Goal: Find specific page/section: Find specific page/section

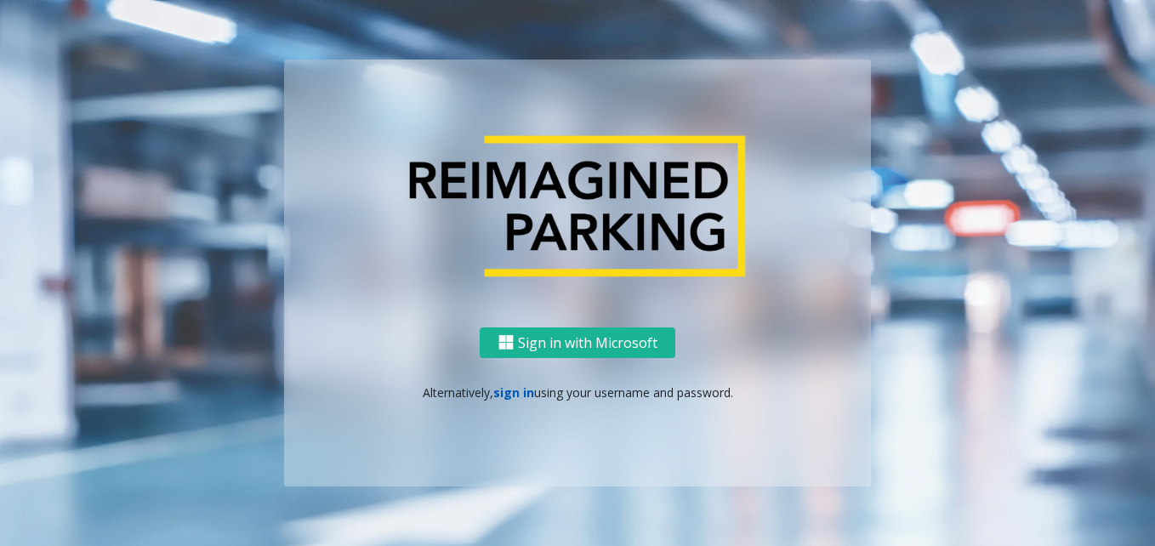
click at [510, 395] on link "sign in" at bounding box center [513, 392] width 41 height 16
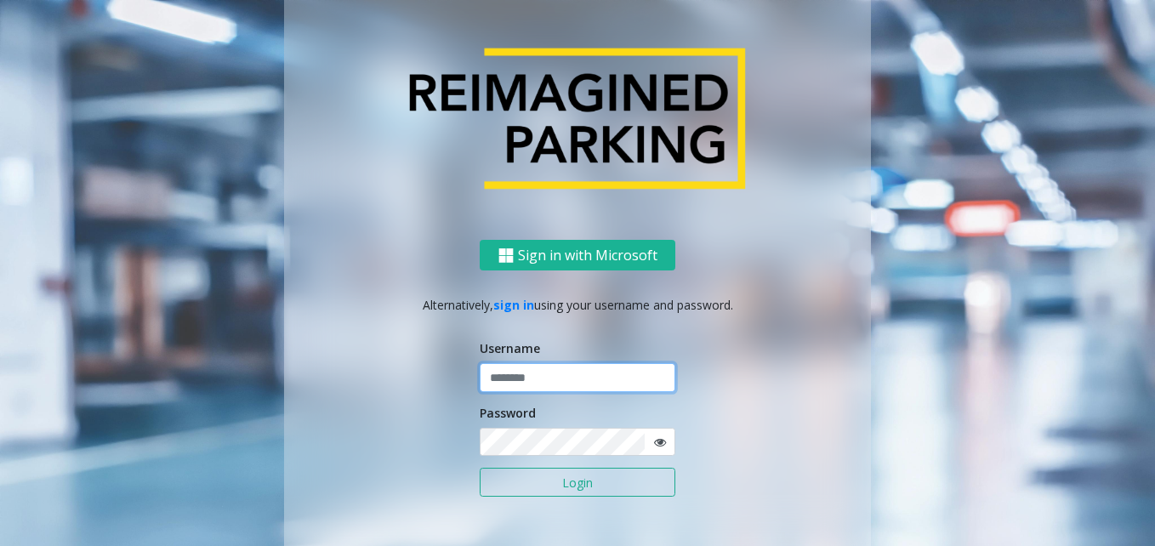
click at [514, 373] on input "text" at bounding box center [578, 377] width 196 height 29
type input "**********"
click at [604, 482] on button "Login" at bounding box center [578, 482] width 196 height 29
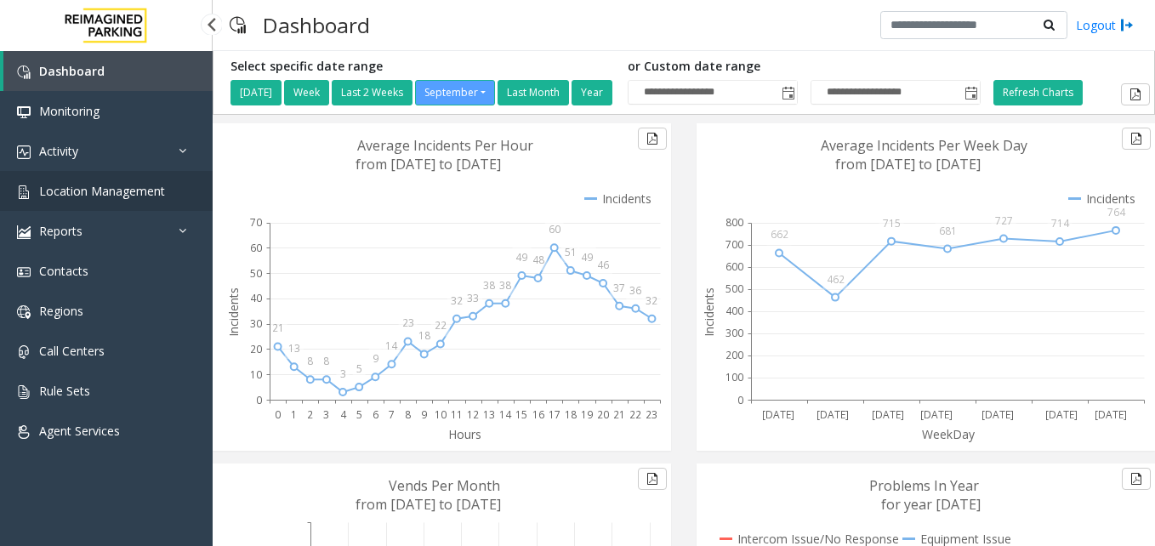
click at [142, 173] on link "Location Management" at bounding box center [106, 191] width 213 height 40
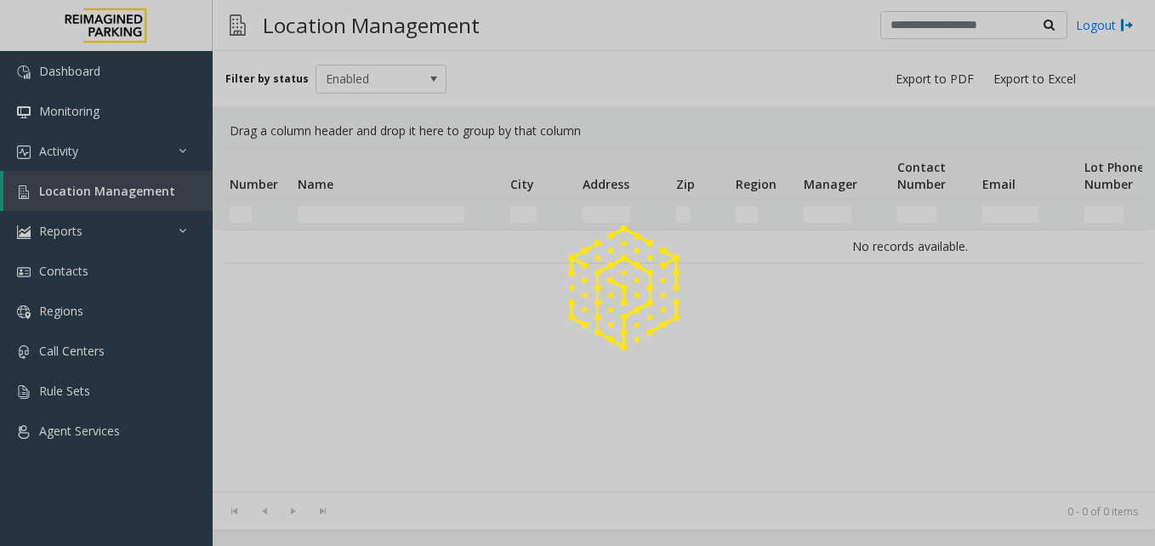
click at [156, 191] on div at bounding box center [577, 273] width 1155 height 546
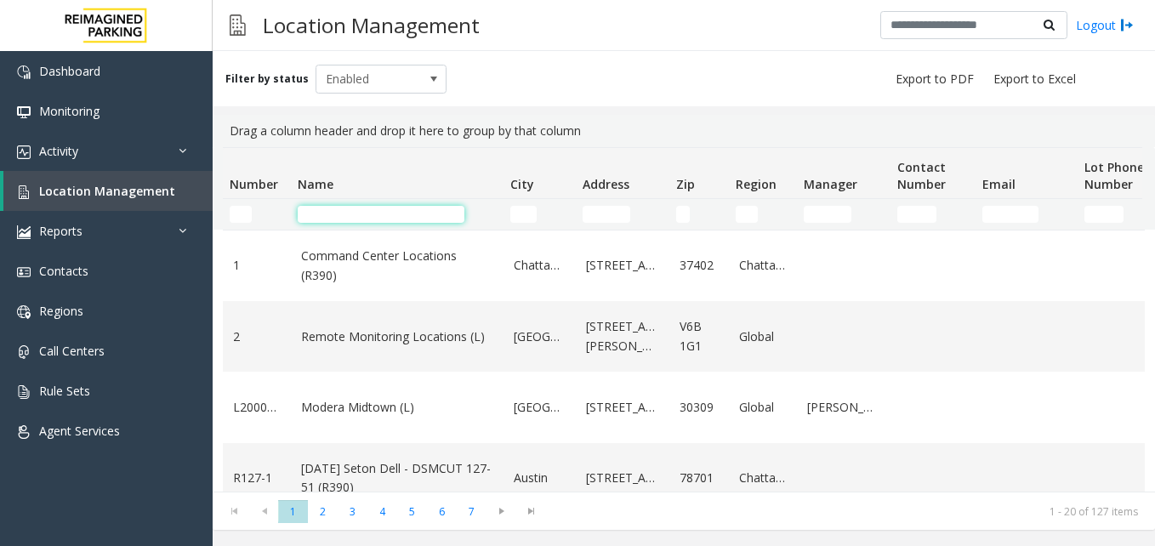
click at [406, 222] on input "Name Filter" at bounding box center [381, 214] width 167 height 17
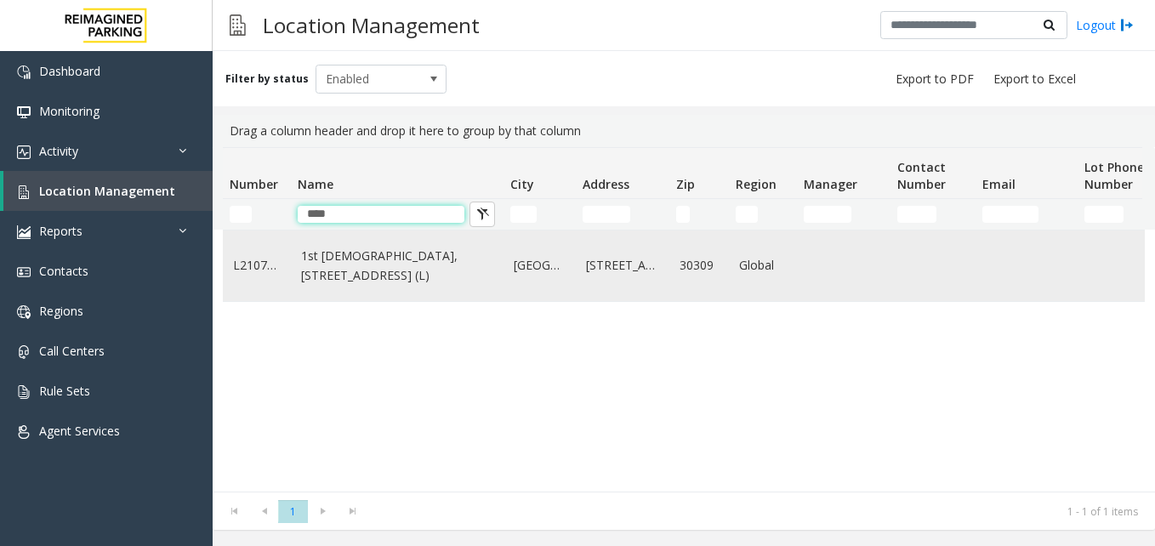
type input "****"
click at [341, 265] on link "1st [DEMOGRAPHIC_DATA], [STREET_ADDRESS] (L)" at bounding box center [397, 266] width 192 height 38
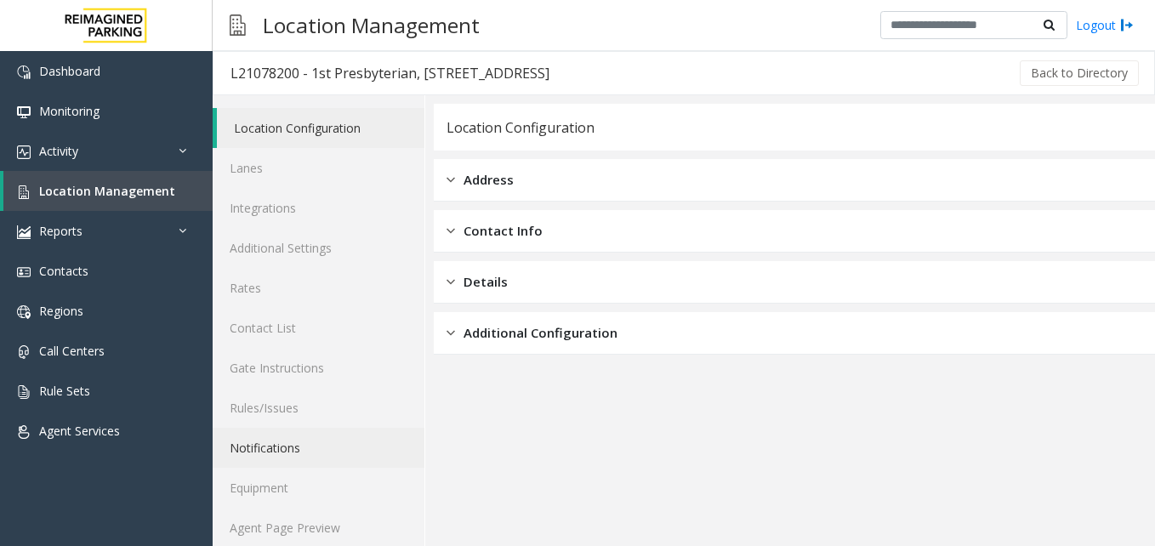
scroll to position [14, 0]
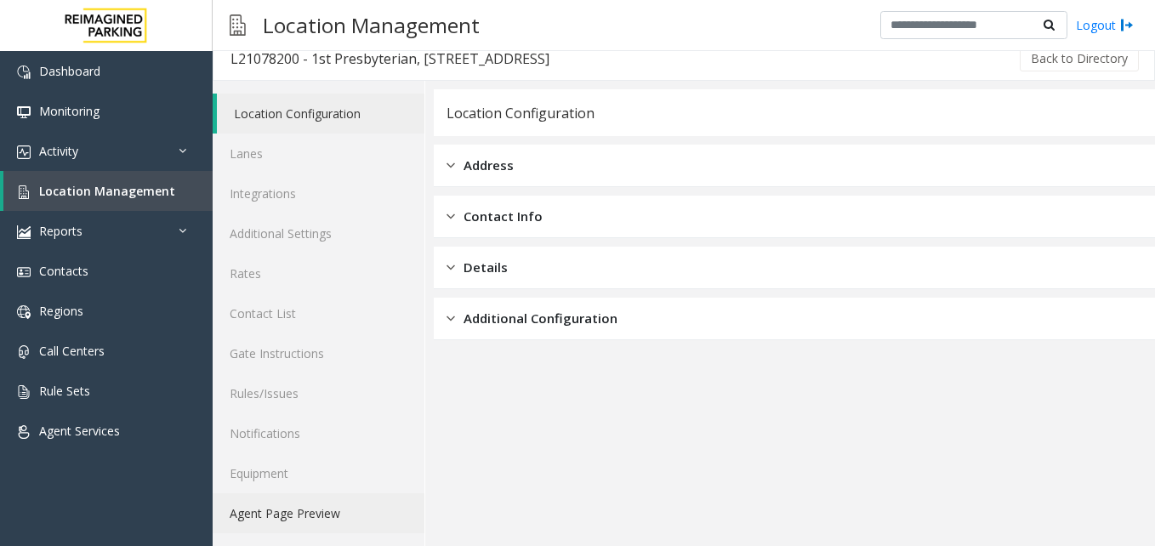
click at [307, 519] on link "Agent Page Preview" at bounding box center [319, 513] width 212 height 40
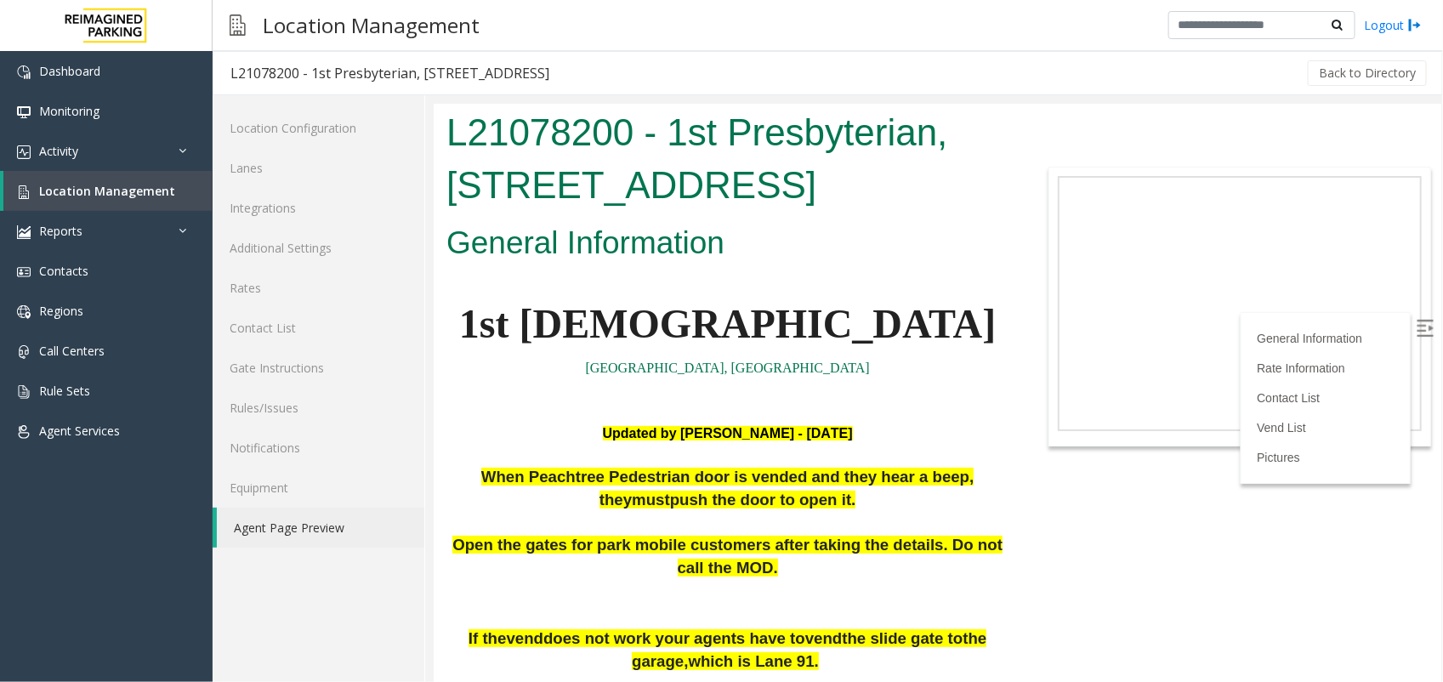
click at [1154, 320] on img at bounding box center [1424, 327] width 17 height 17
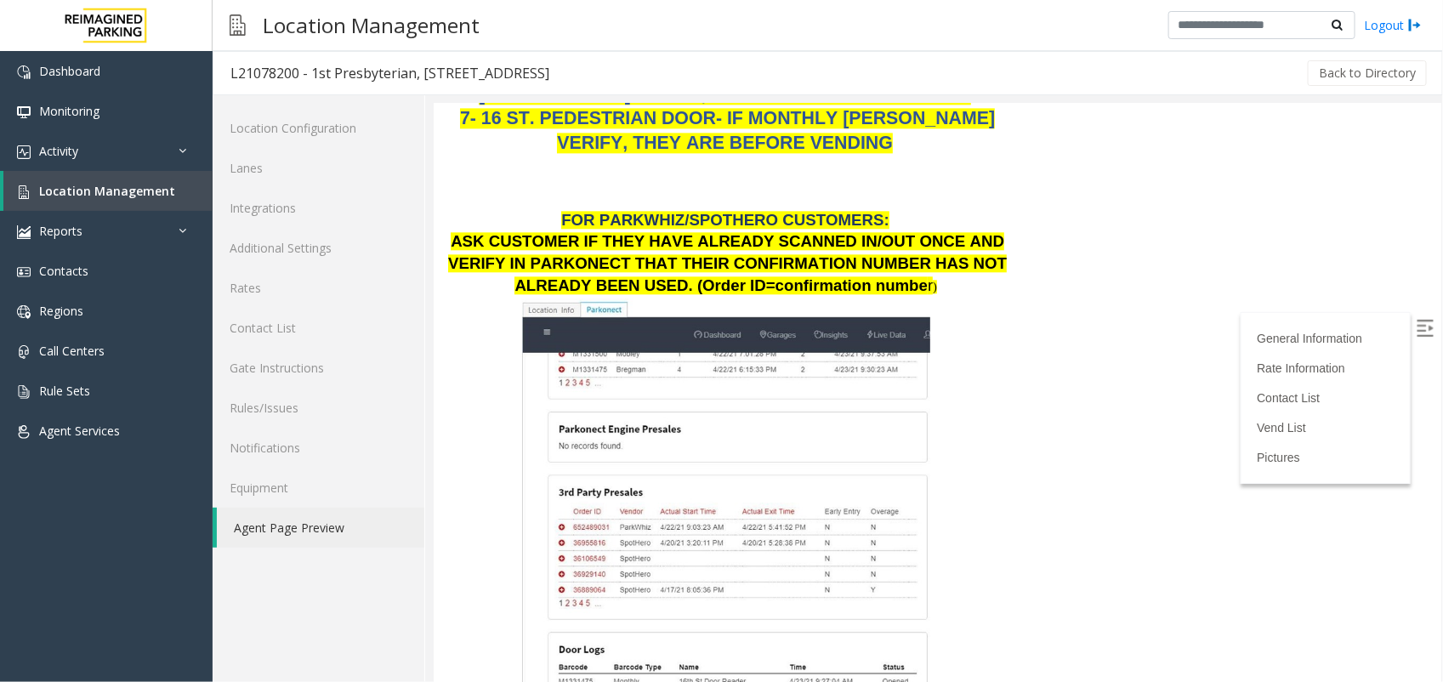
scroll to position [1680, 0]
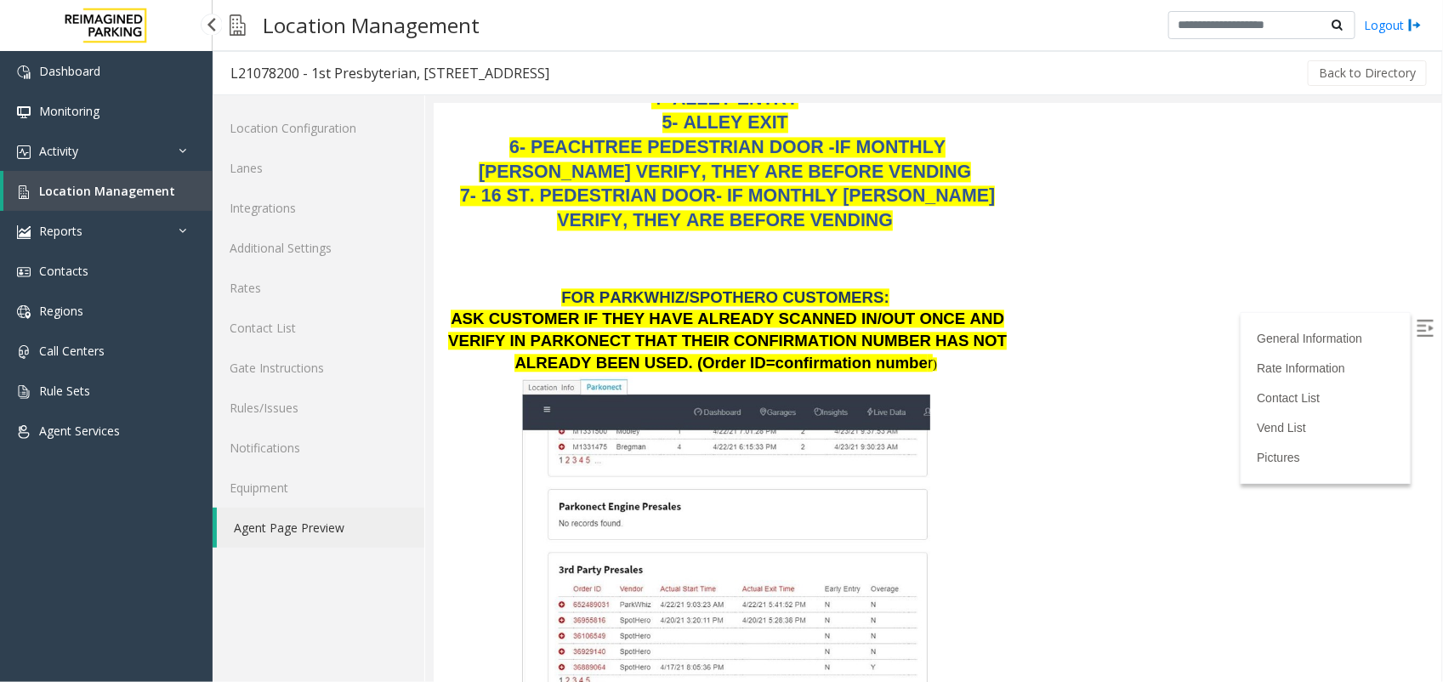
click at [177, 198] on link "Location Management" at bounding box center [107, 191] width 209 height 40
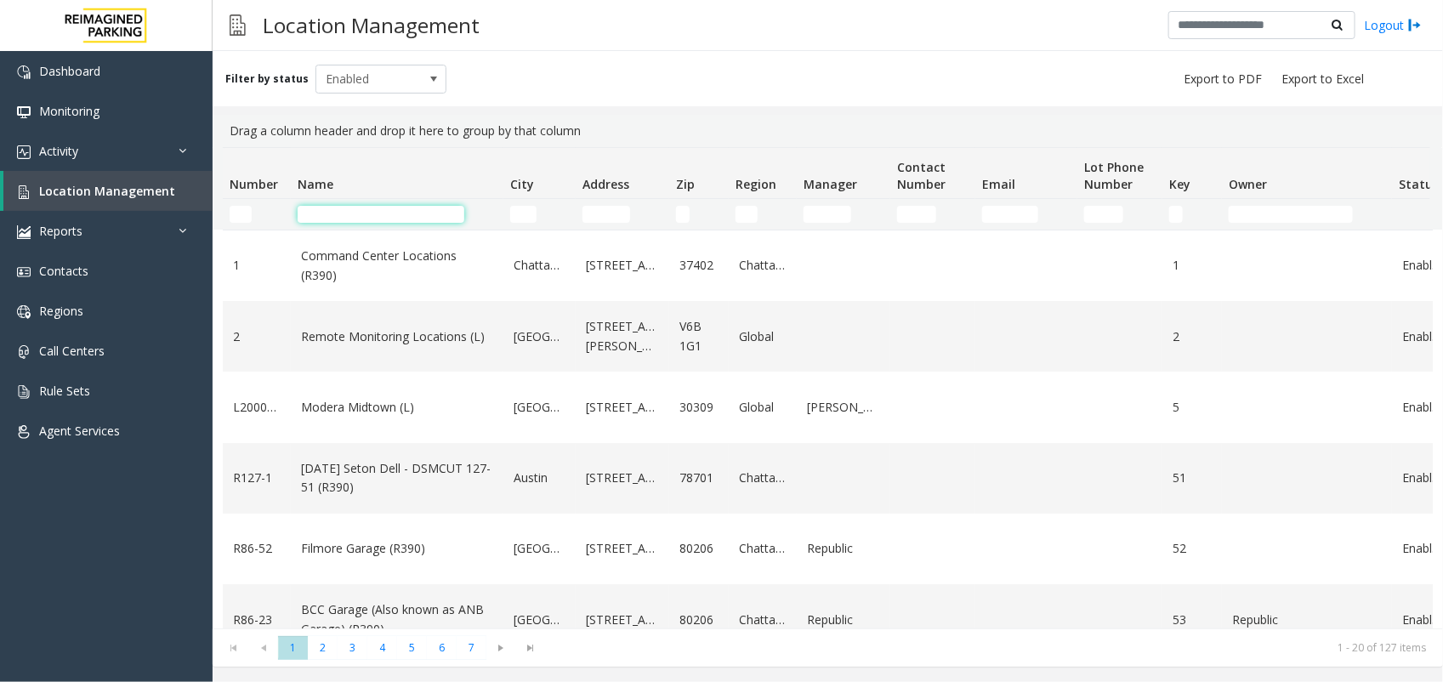
click at [350, 218] on input "Name Filter" at bounding box center [381, 214] width 167 height 17
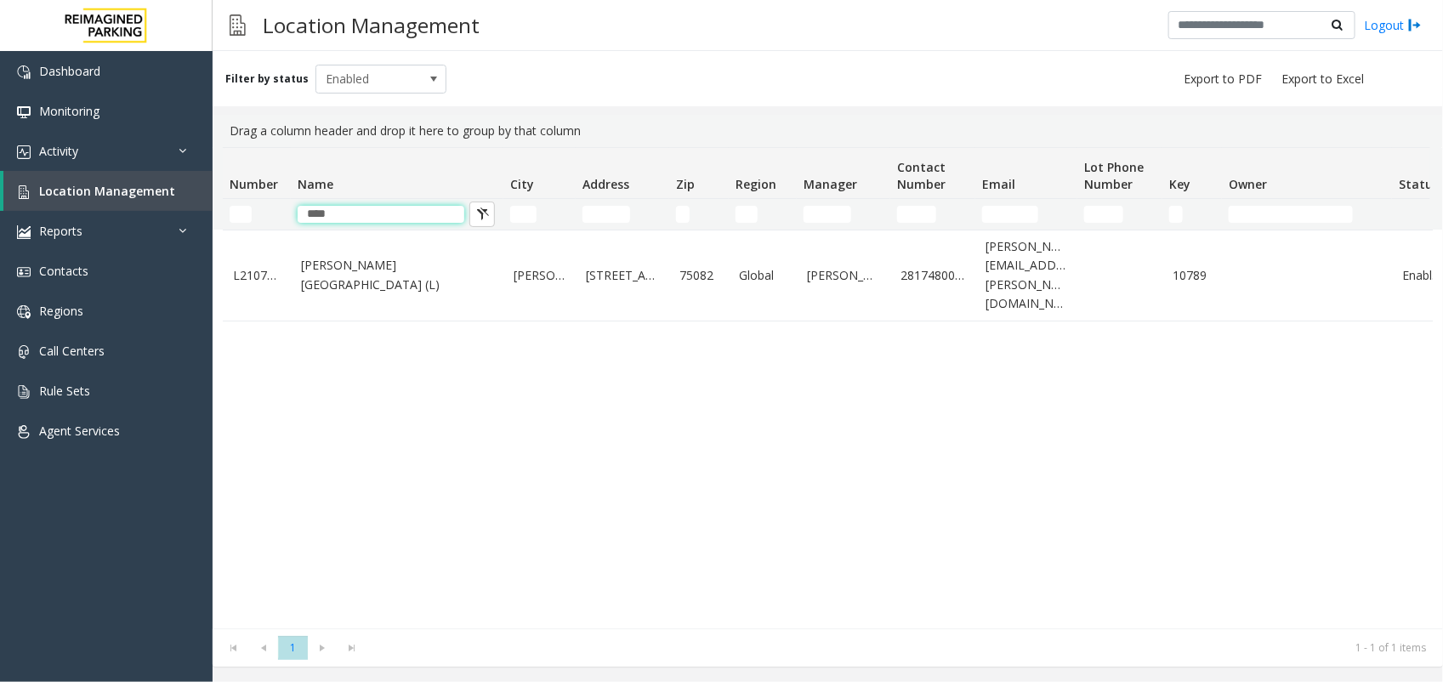
type input "****"
click at [370, 256] on link "[PERSON_NAME][GEOGRAPHIC_DATA] (L)" at bounding box center [397, 275] width 192 height 38
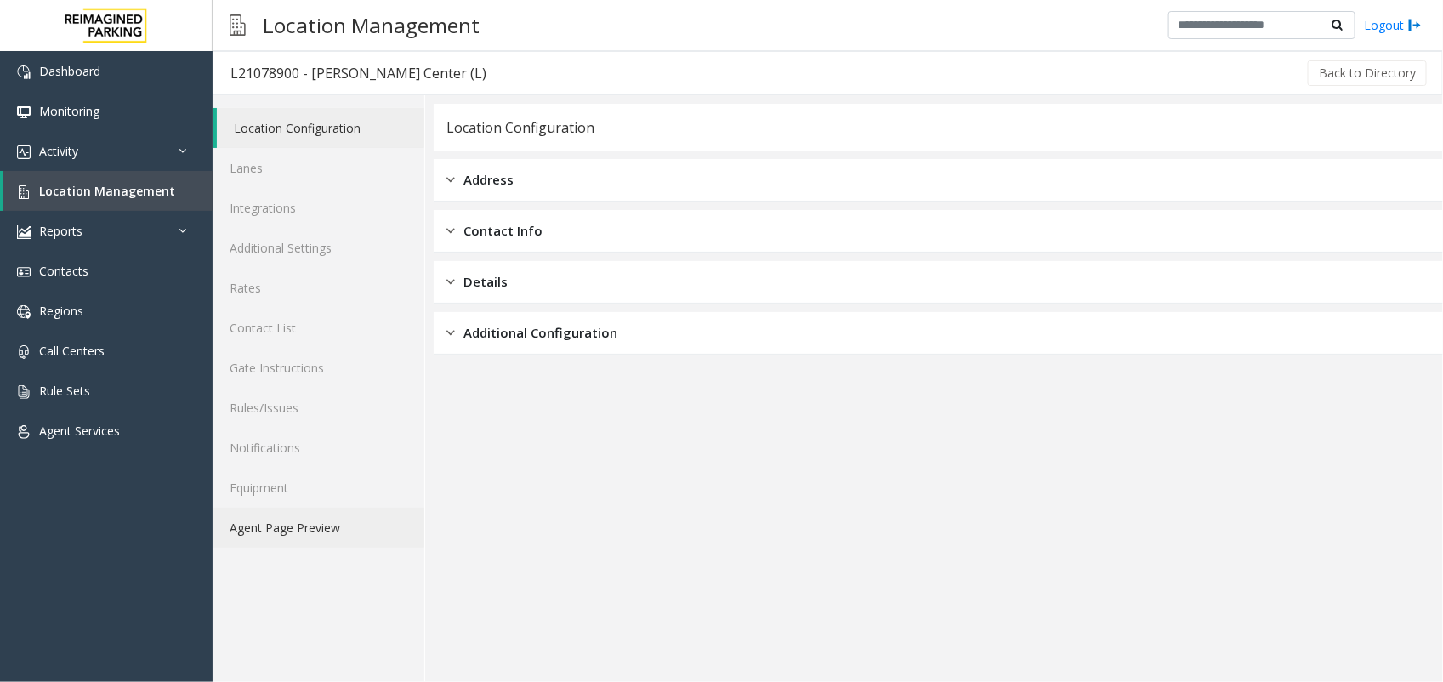
click at [294, 513] on link "Agent Page Preview" at bounding box center [319, 528] width 212 height 40
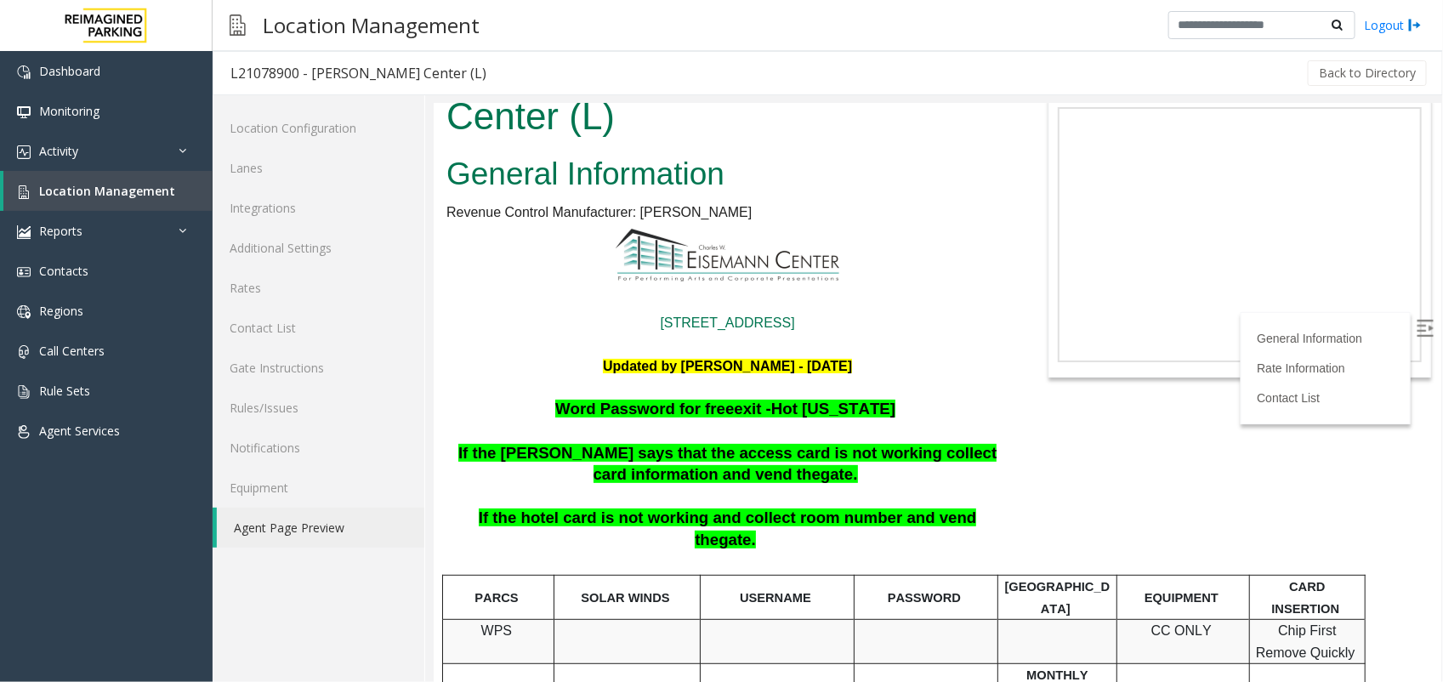
scroll to position [106, 0]
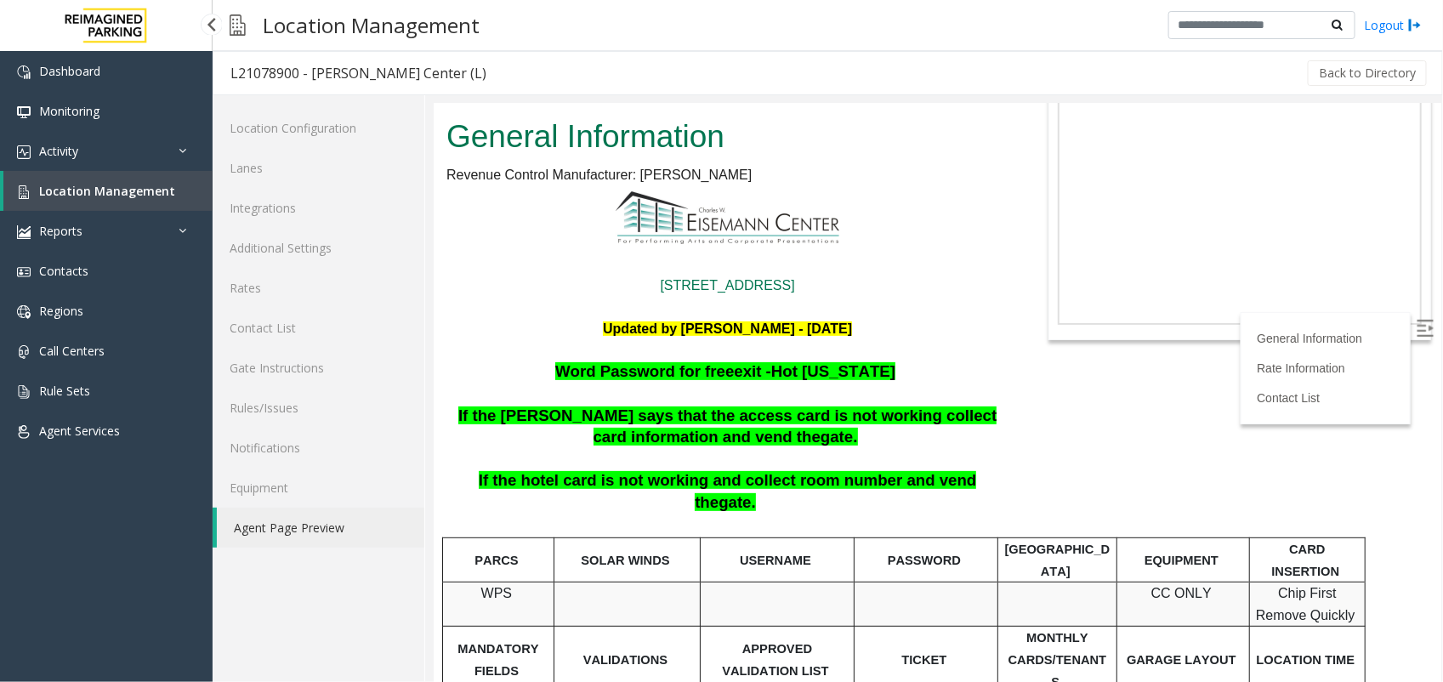
click at [128, 190] on span "Location Management" at bounding box center [107, 191] width 136 height 16
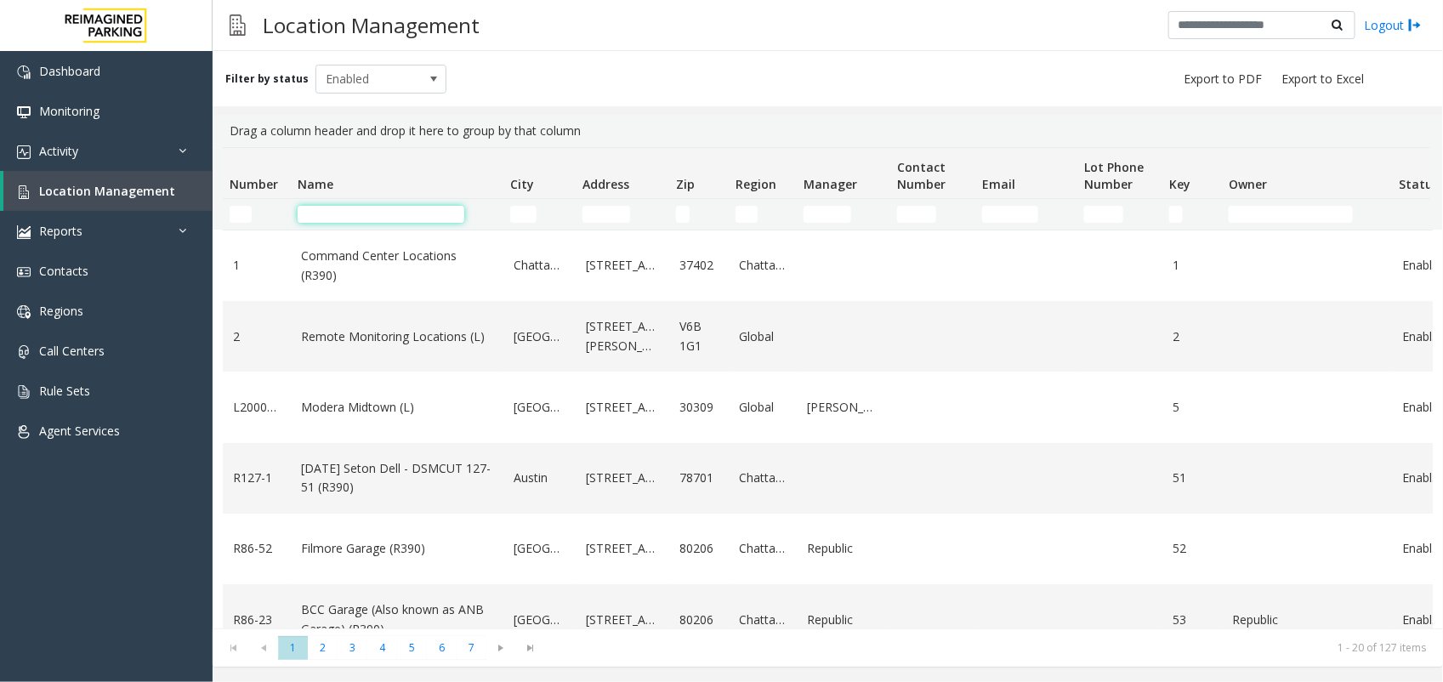
click at [378, 206] on input "Name Filter" at bounding box center [381, 214] width 167 height 17
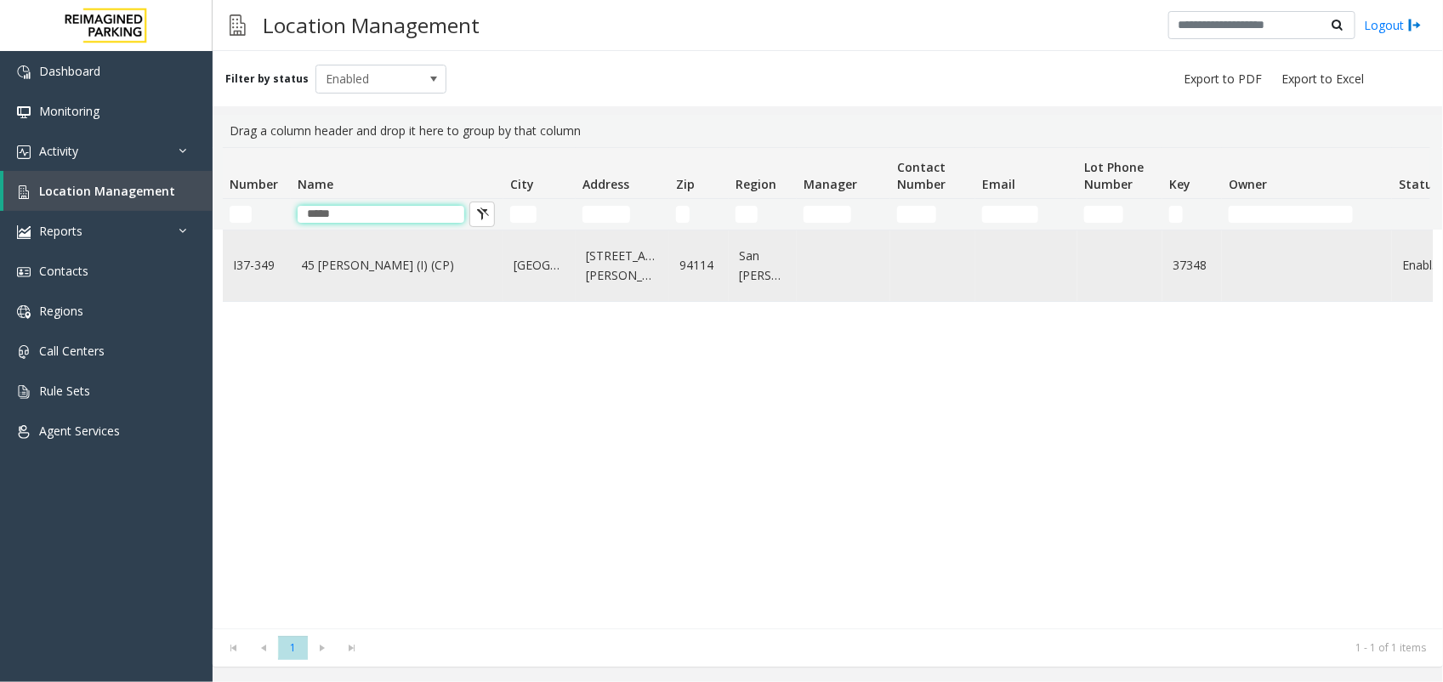
type input "*****"
click at [380, 248] on td "45 [PERSON_NAME] (I) (CP)" at bounding box center [397, 265] width 213 height 71
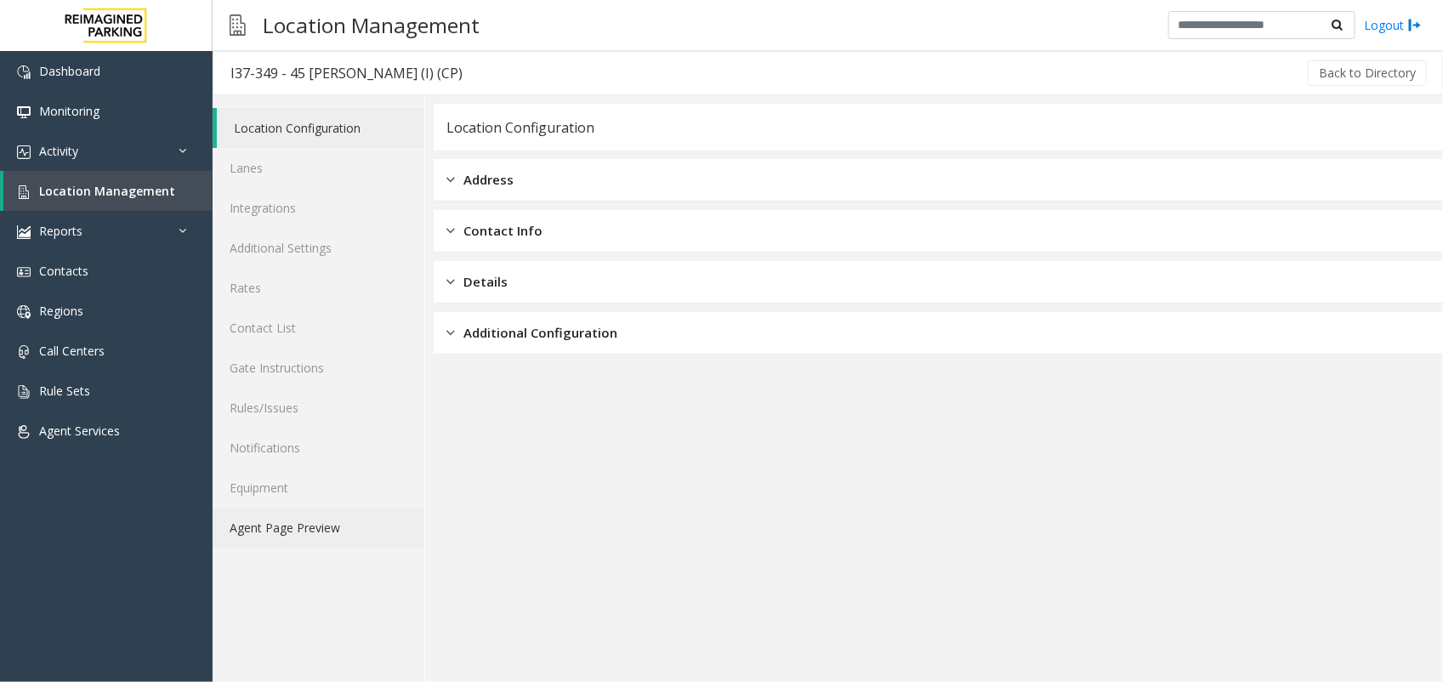
click at [290, 513] on link "Agent Page Preview" at bounding box center [319, 528] width 212 height 40
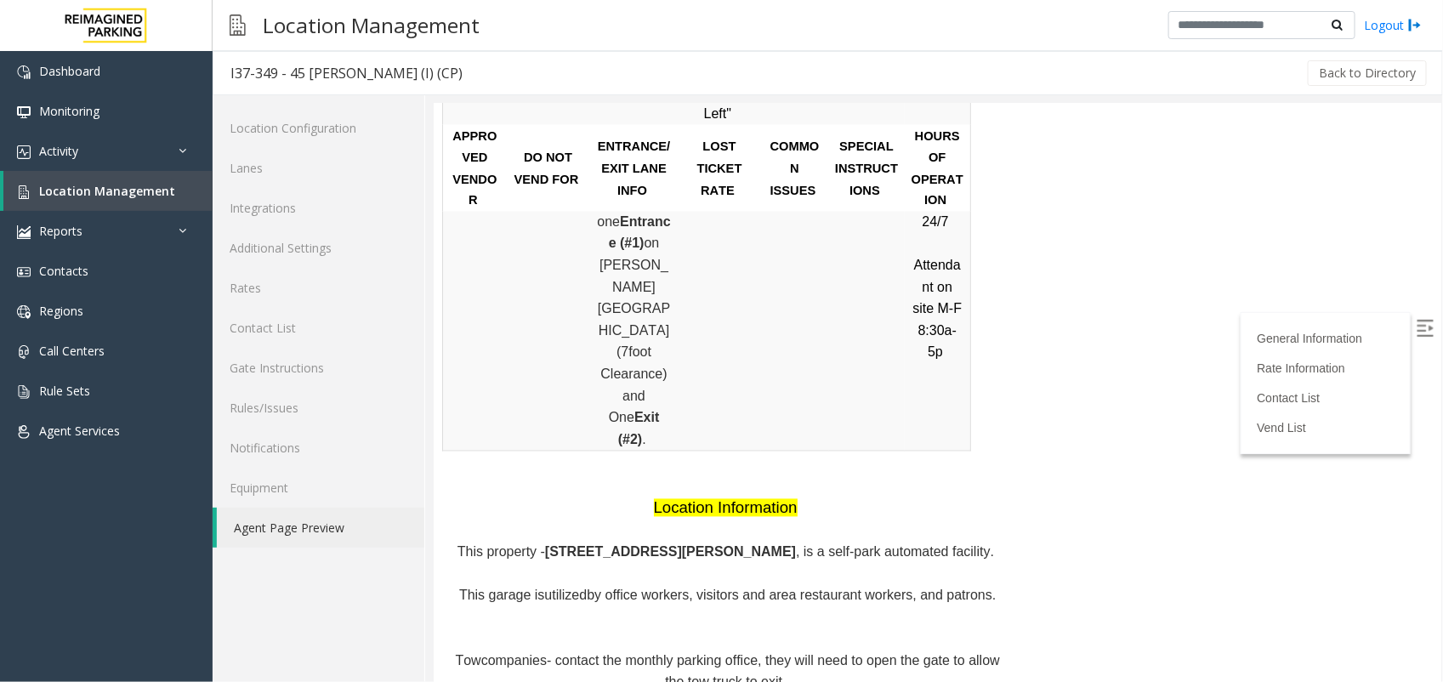
scroll to position [1488, 0]
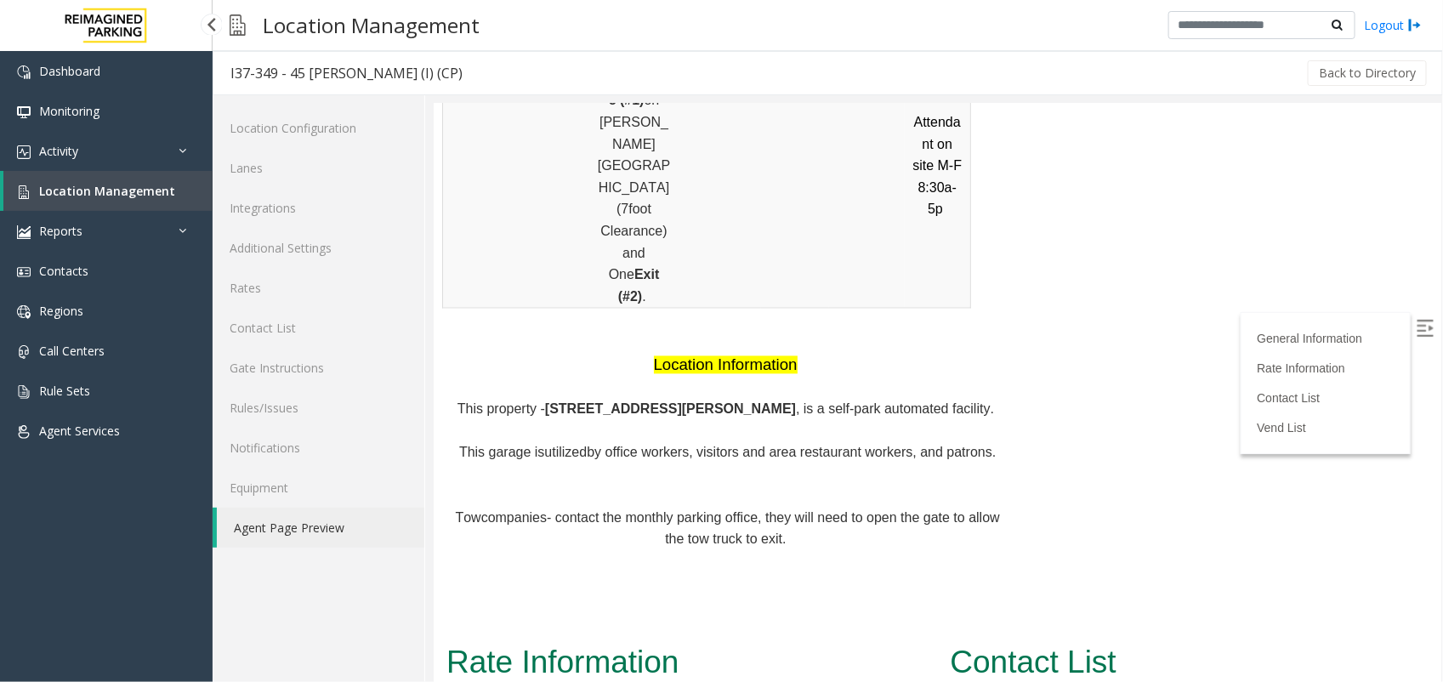
click at [65, 187] on span "Location Management" at bounding box center [107, 191] width 136 height 16
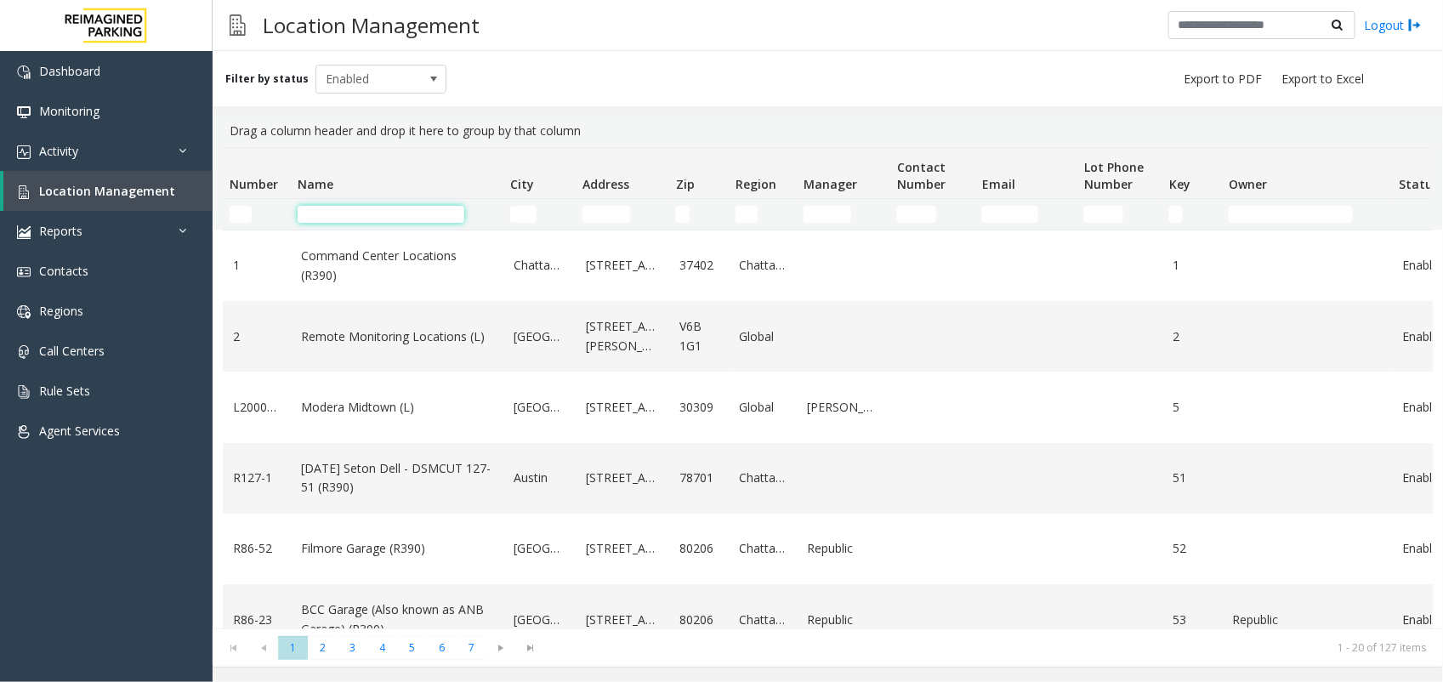
click at [338, 211] on input "Name Filter" at bounding box center [381, 214] width 167 height 17
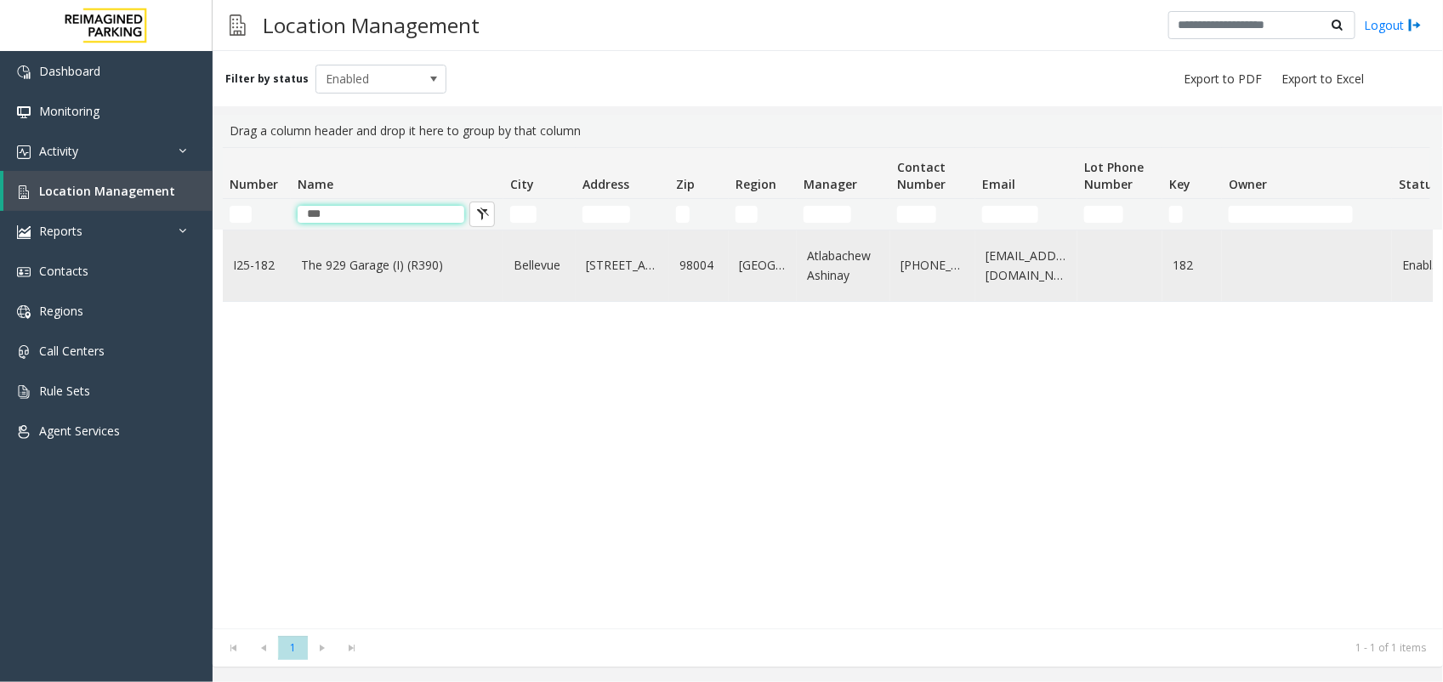
type input "***"
click at [332, 257] on link "The 929 Garage (I) (R390)" at bounding box center [397, 265] width 192 height 19
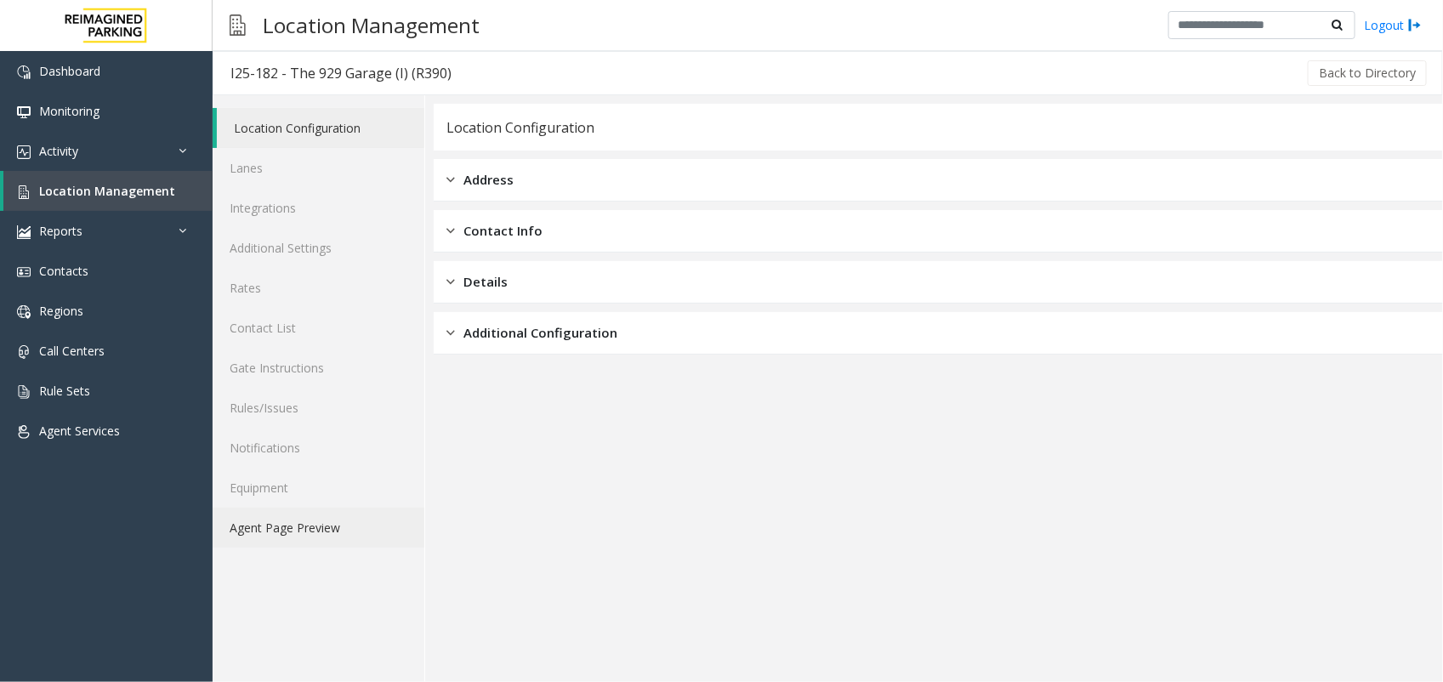
click at [316, 528] on link "Agent Page Preview" at bounding box center [319, 528] width 212 height 40
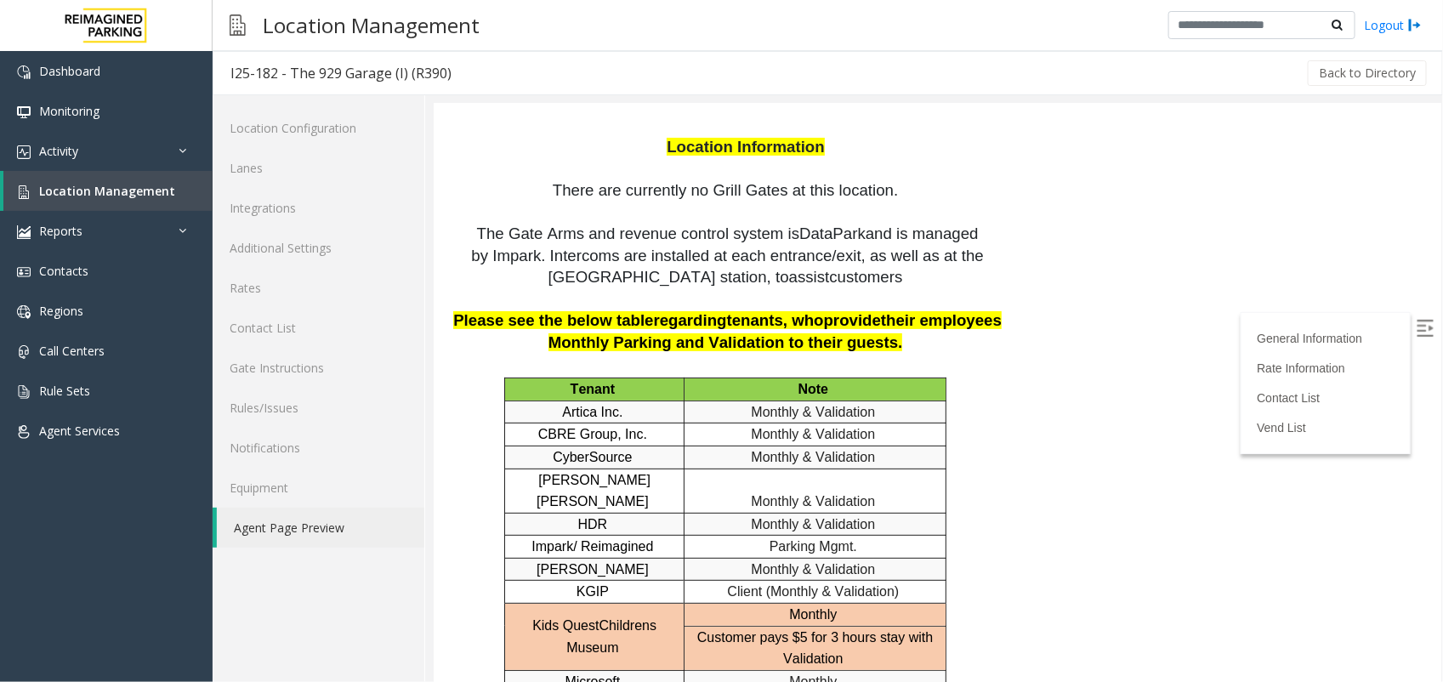
scroll to position [3083, 0]
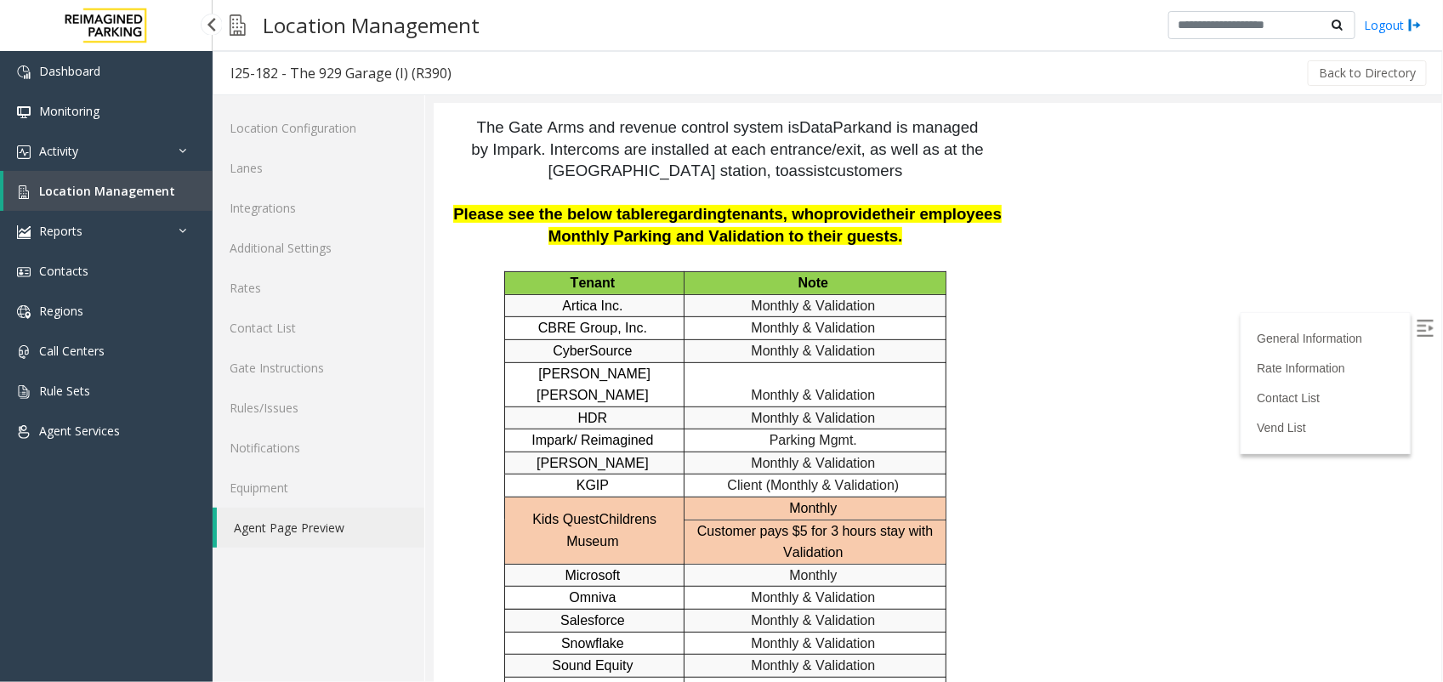
click at [86, 192] on span "Location Management" at bounding box center [107, 191] width 136 height 16
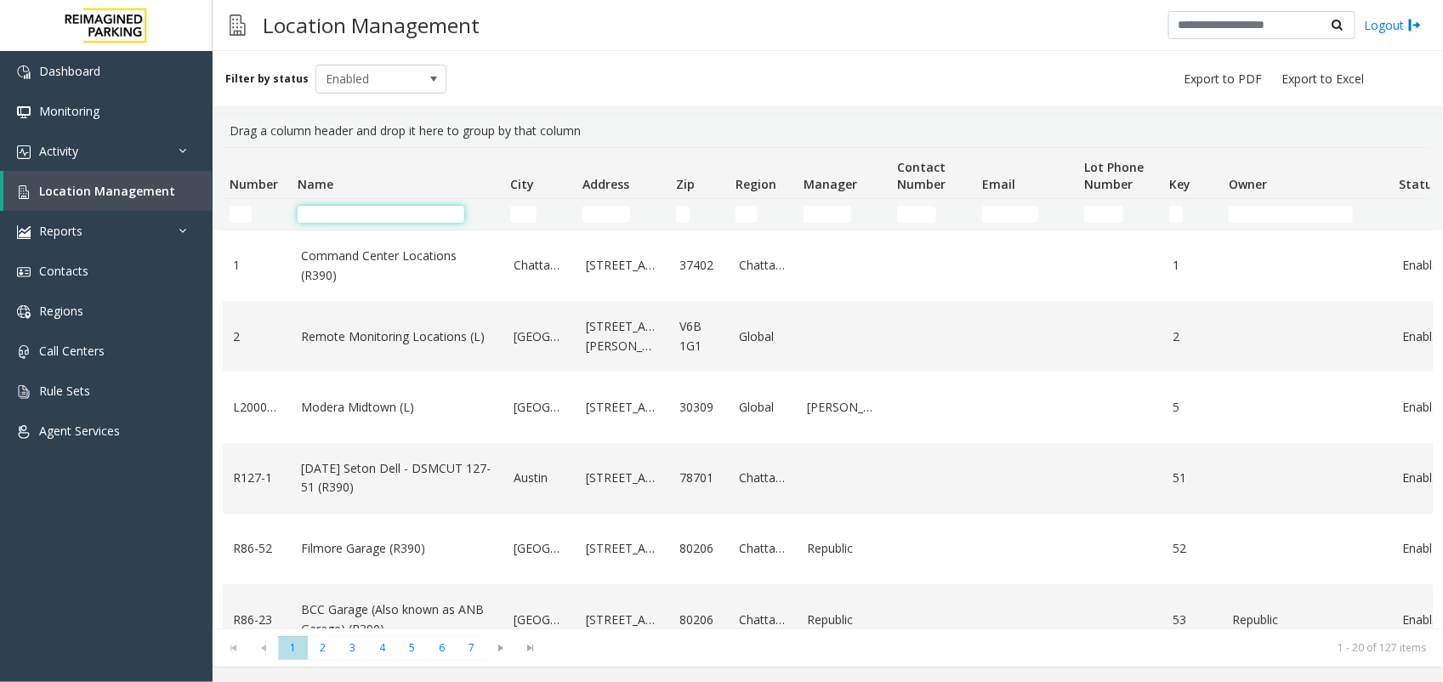
click at [343, 213] on input "Name Filter" at bounding box center [381, 214] width 167 height 17
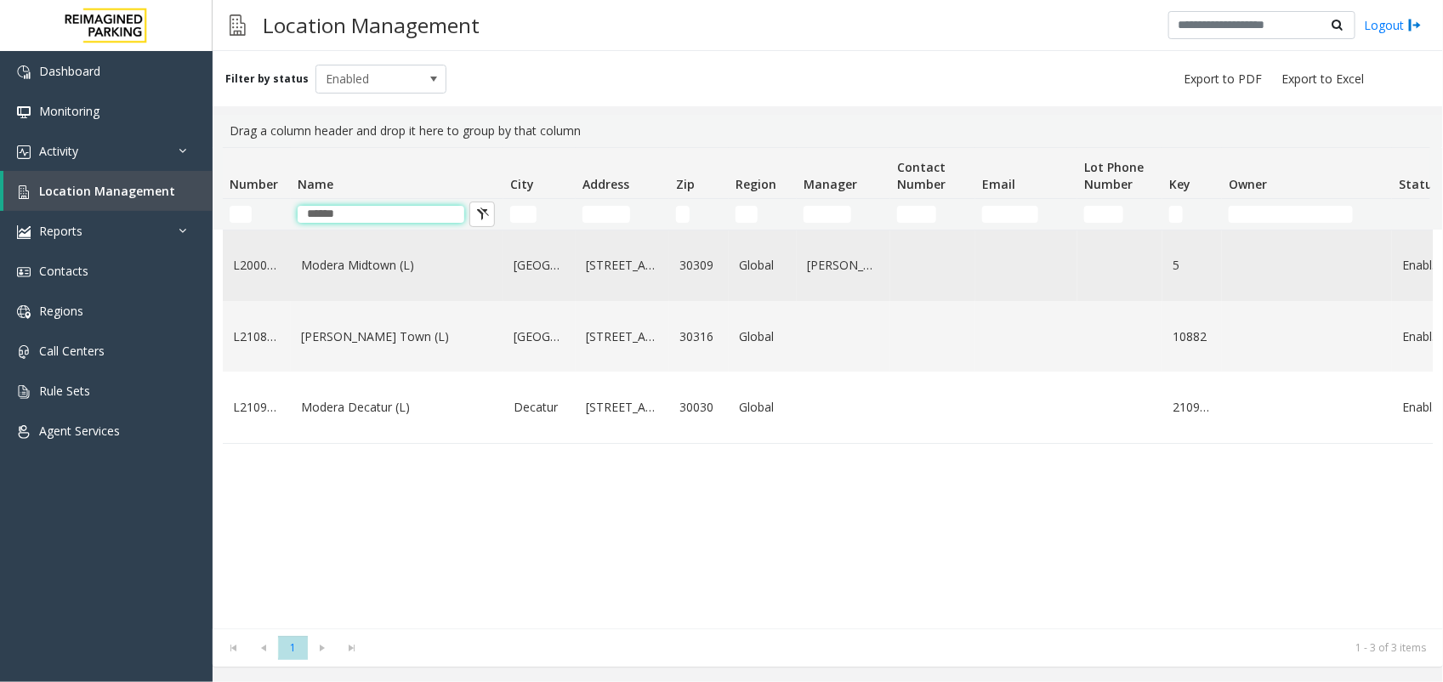
type input "******"
click at [333, 278] on td "Modera Midtown (L)" at bounding box center [397, 265] width 213 height 71
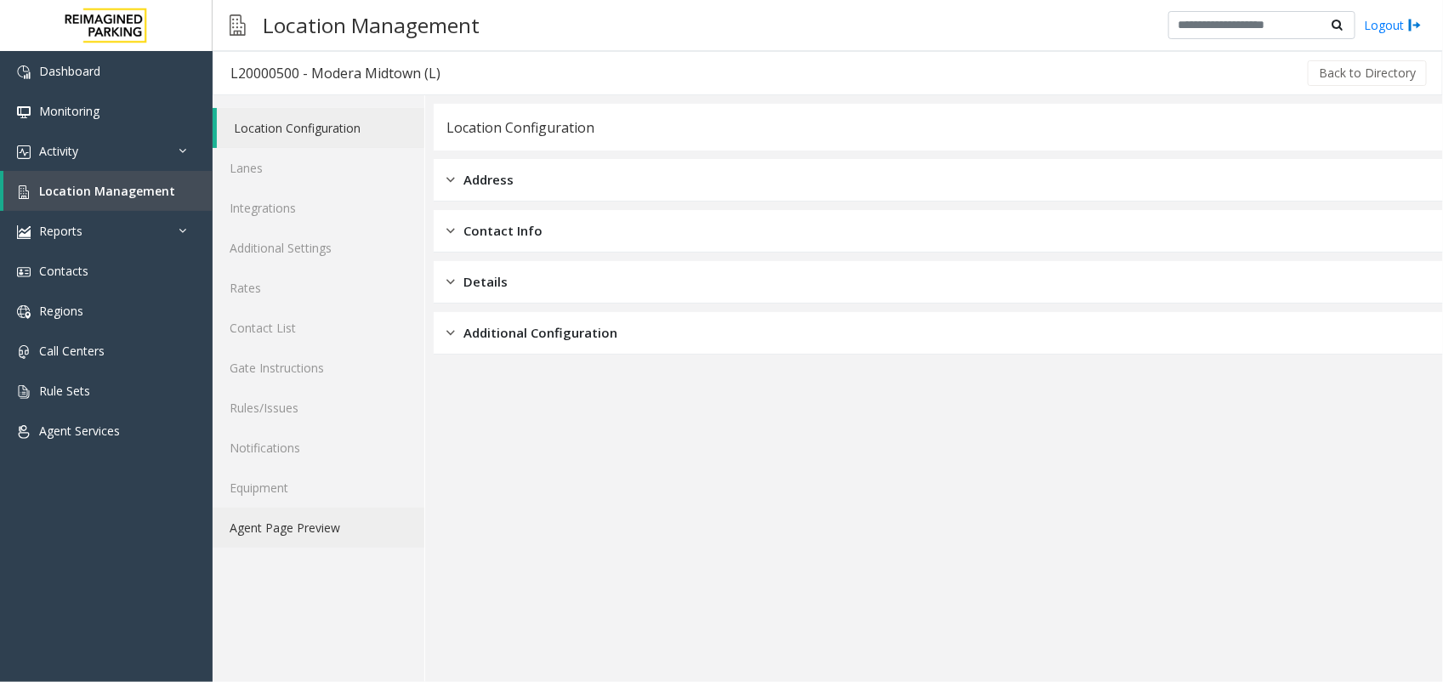
click at [327, 530] on link "Agent Page Preview" at bounding box center [319, 528] width 212 height 40
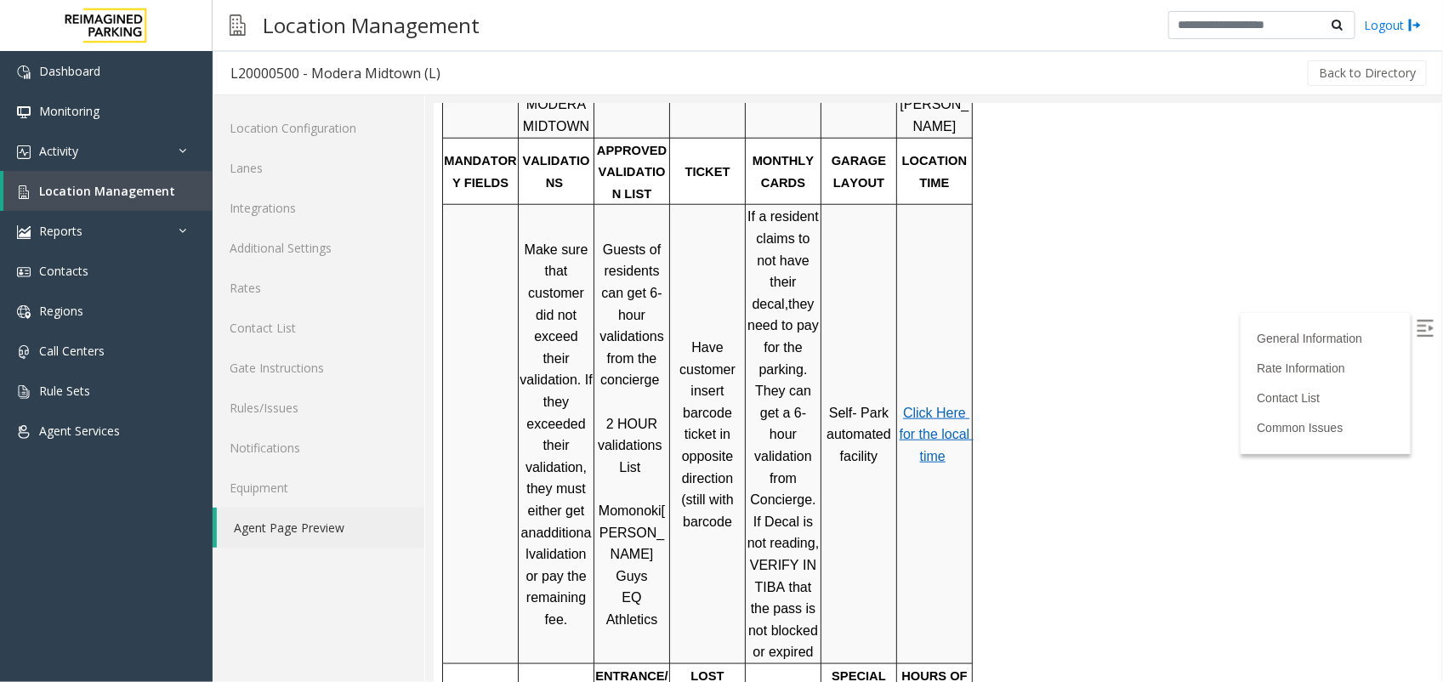
scroll to position [744, 0]
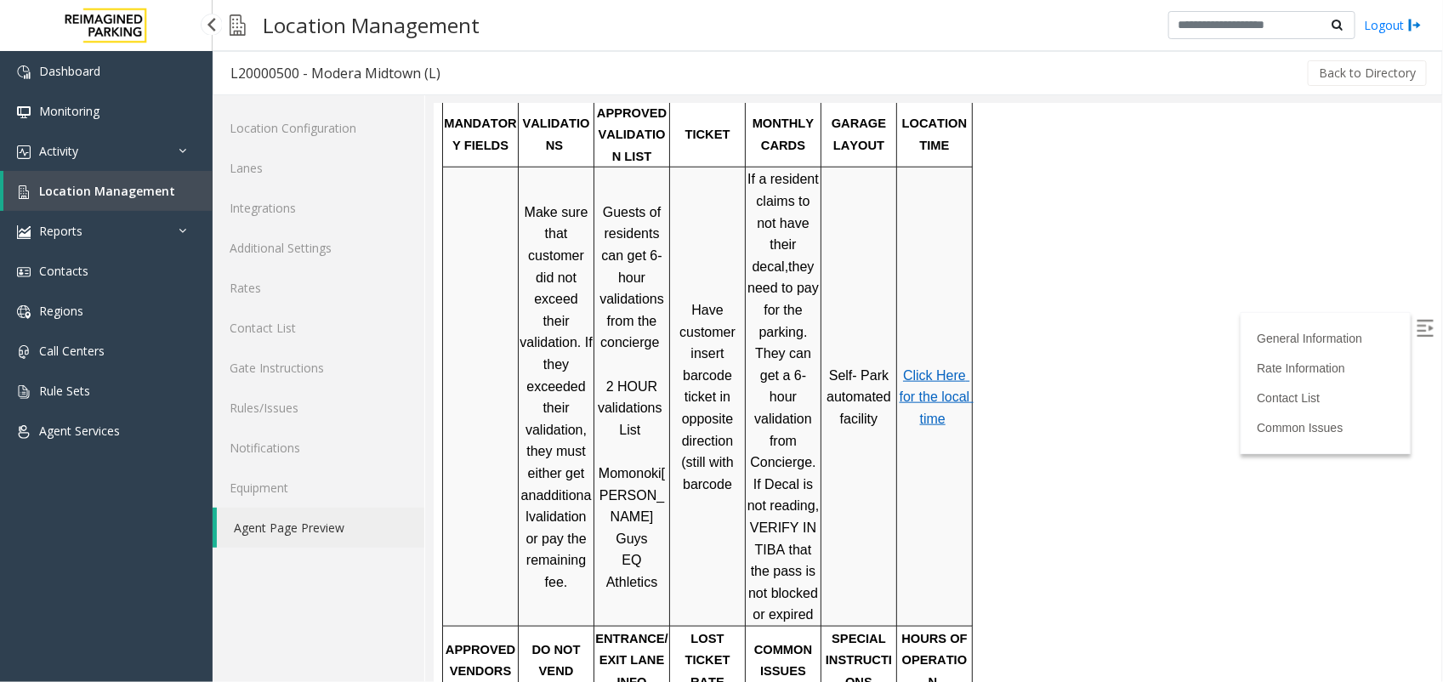
click at [146, 196] on span "Location Management" at bounding box center [107, 191] width 136 height 16
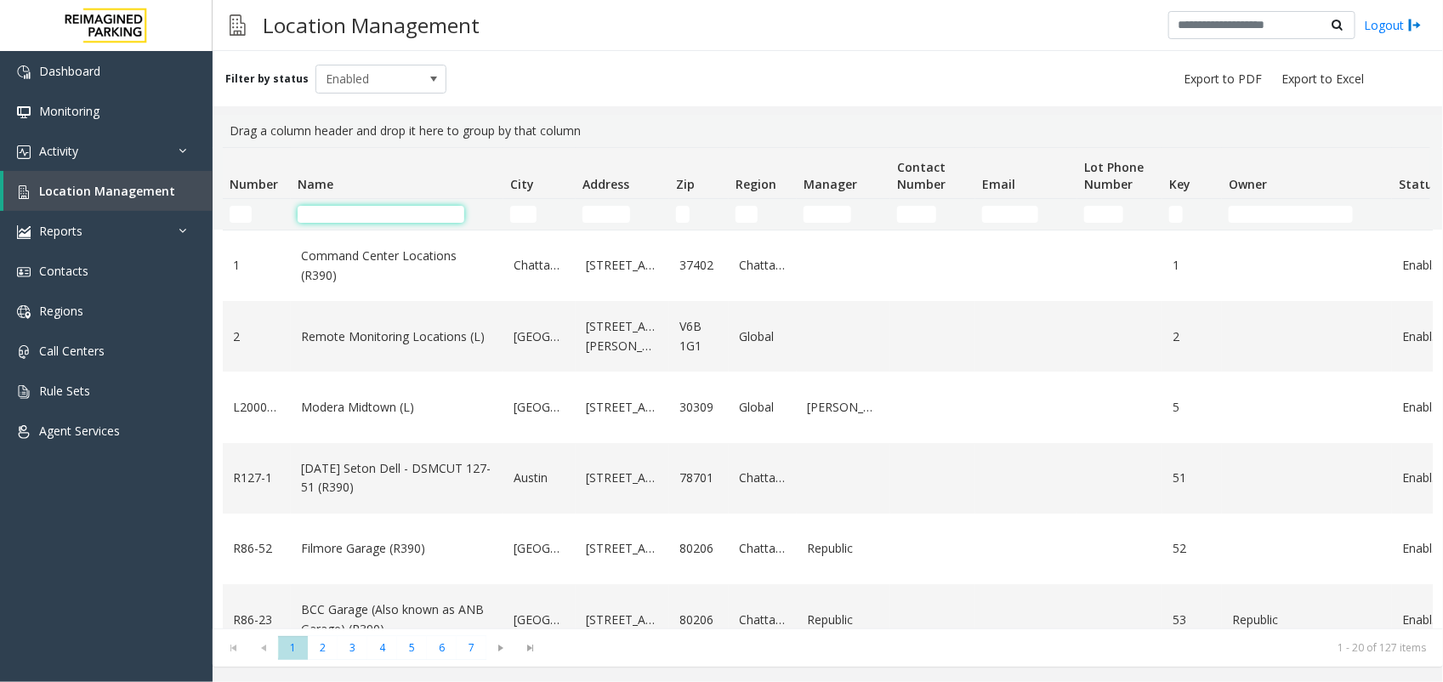
click at [359, 213] on input "Name Filter" at bounding box center [381, 214] width 167 height 17
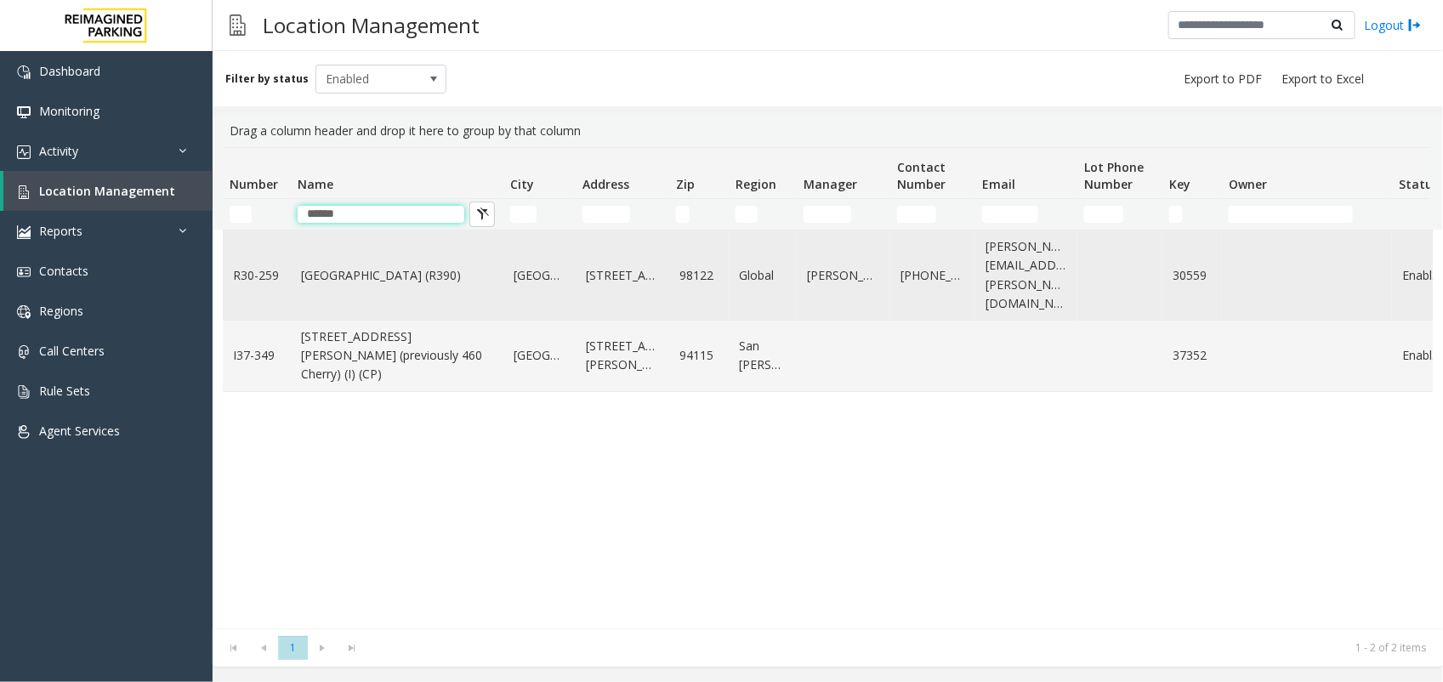
type input "******"
click at [368, 268] on link "[GEOGRAPHIC_DATA] (R390)" at bounding box center [397, 275] width 192 height 19
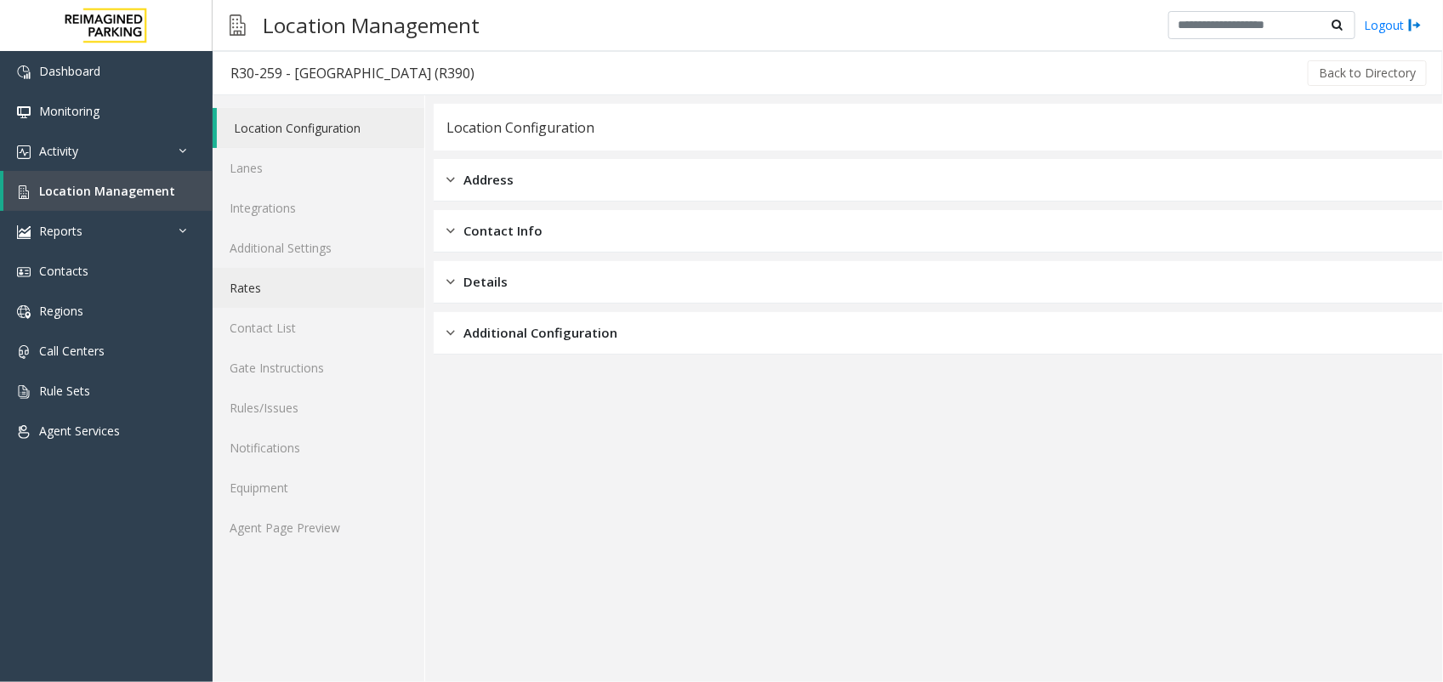
click at [312, 287] on link "Rates" at bounding box center [319, 288] width 212 height 40
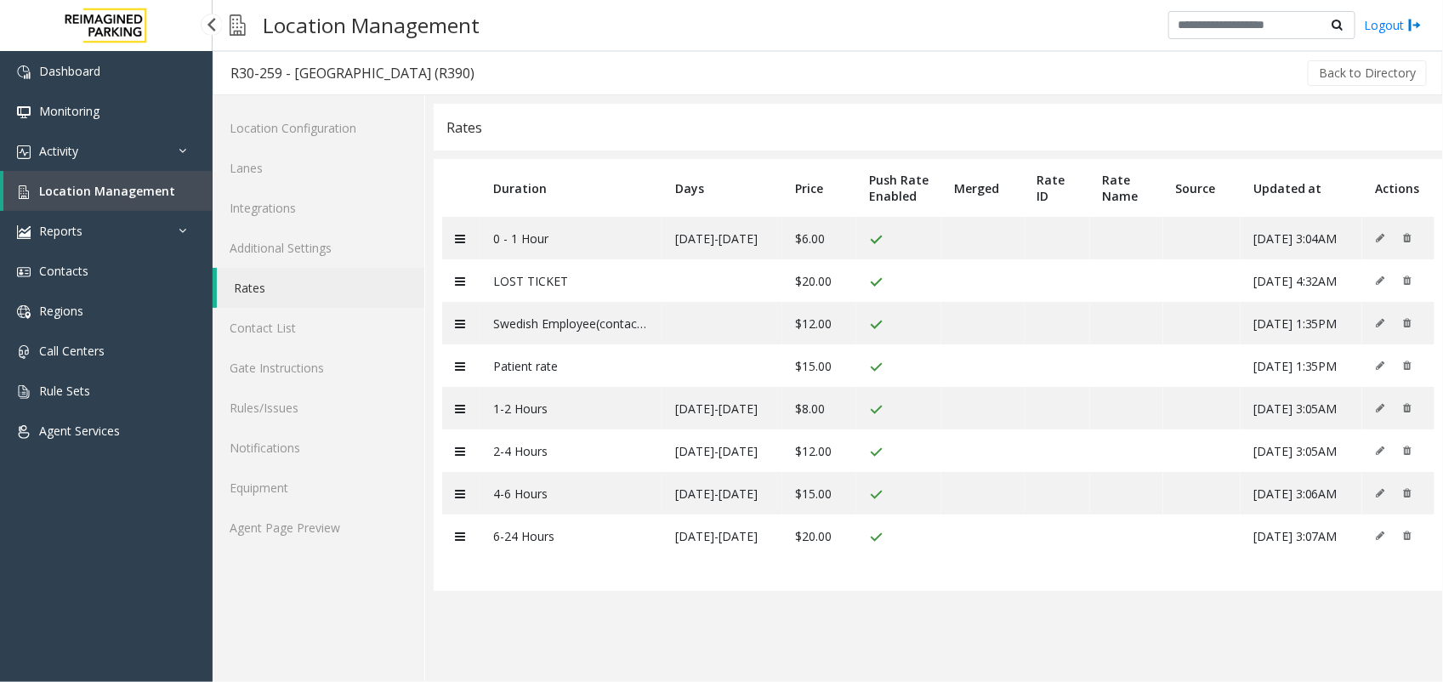
click at [129, 194] on span "Location Management" at bounding box center [107, 191] width 136 height 16
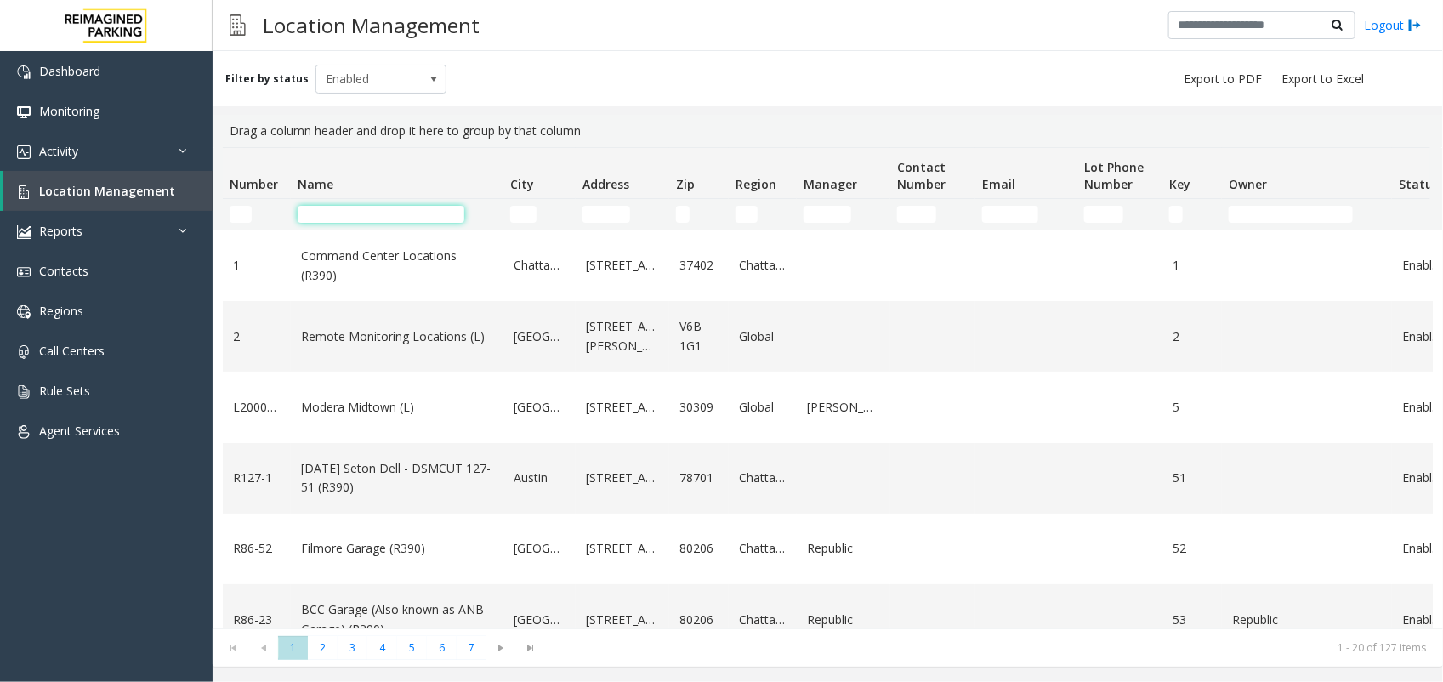
click at [321, 211] on input "Name Filter" at bounding box center [381, 214] width 167 height 17
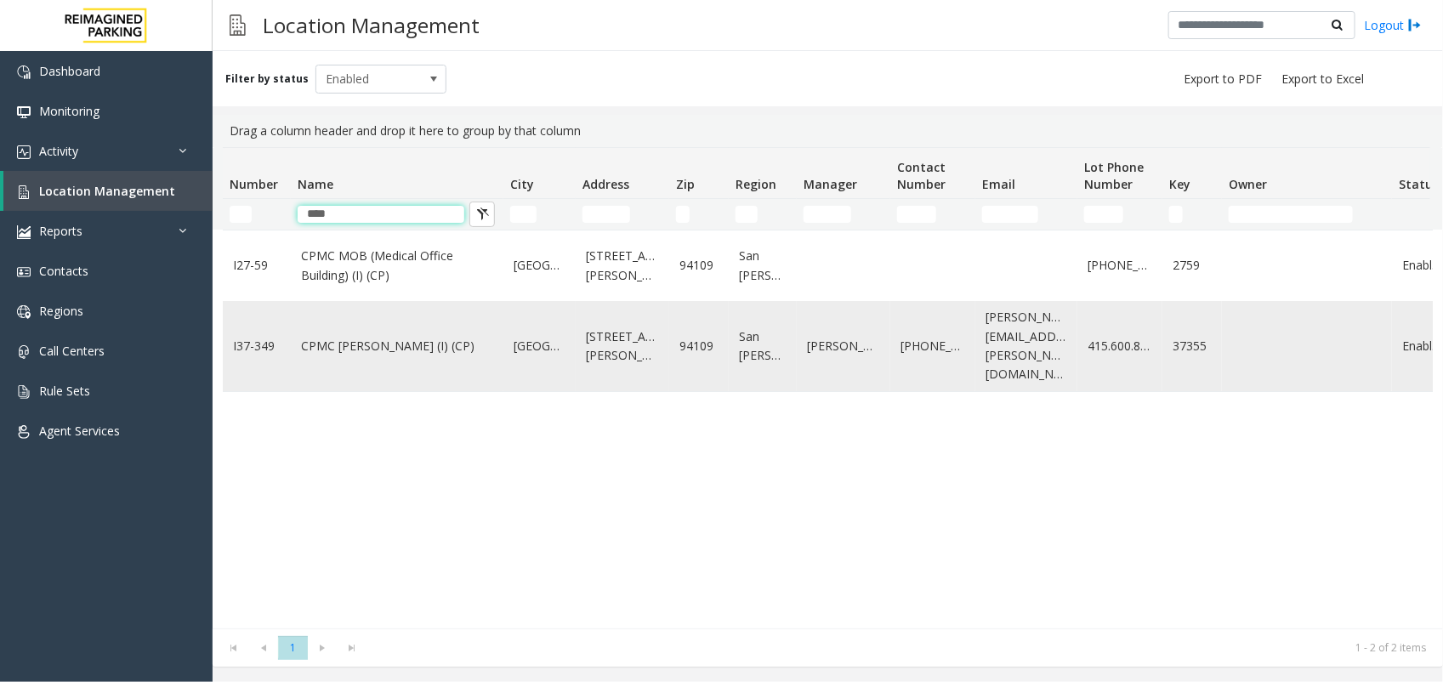
type input "****"
click at [316, 346] on link "CPMC [PERSON_NAME] (I) (CP)" at bounding box center [397, 346] width 192 height 19
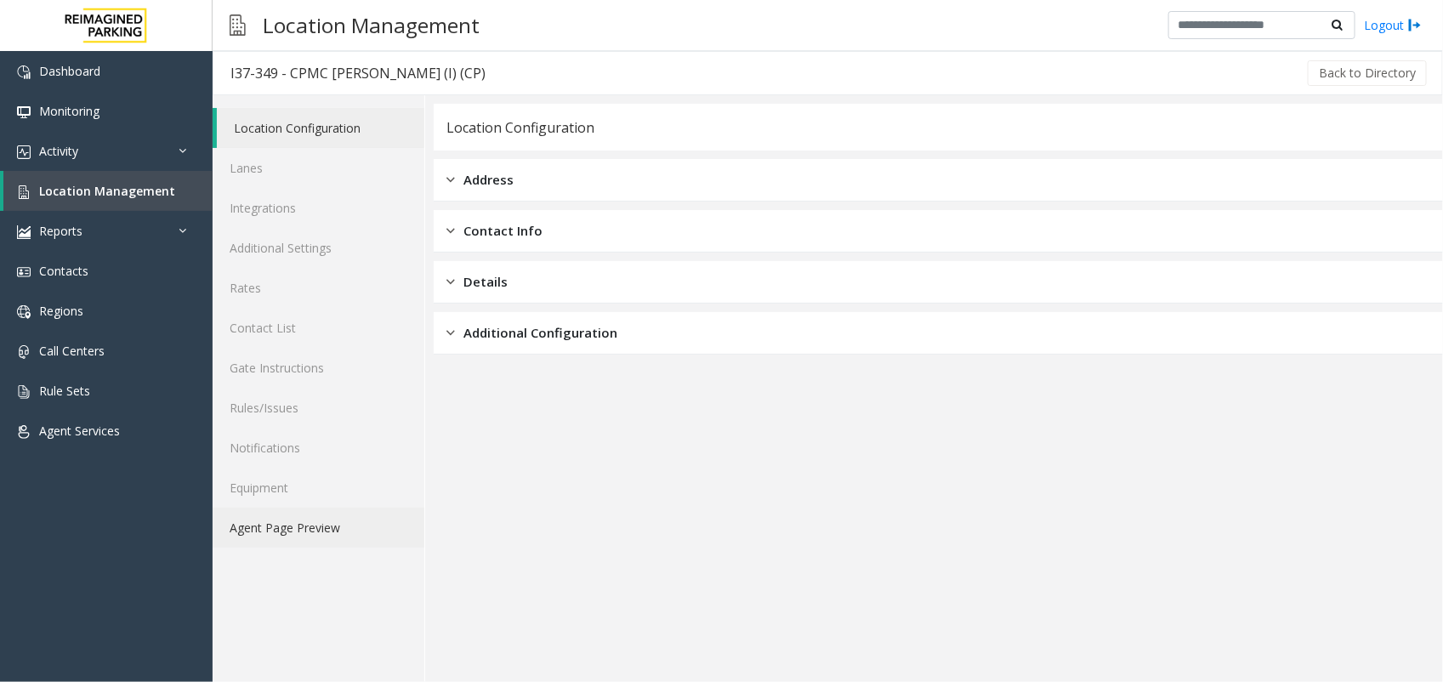
click at [315, 532] on link "Agent Page Preview" at bounding box center [319, 528] width 212 height 40
